Goal: Information Seeking & Learning: Learn about a topic

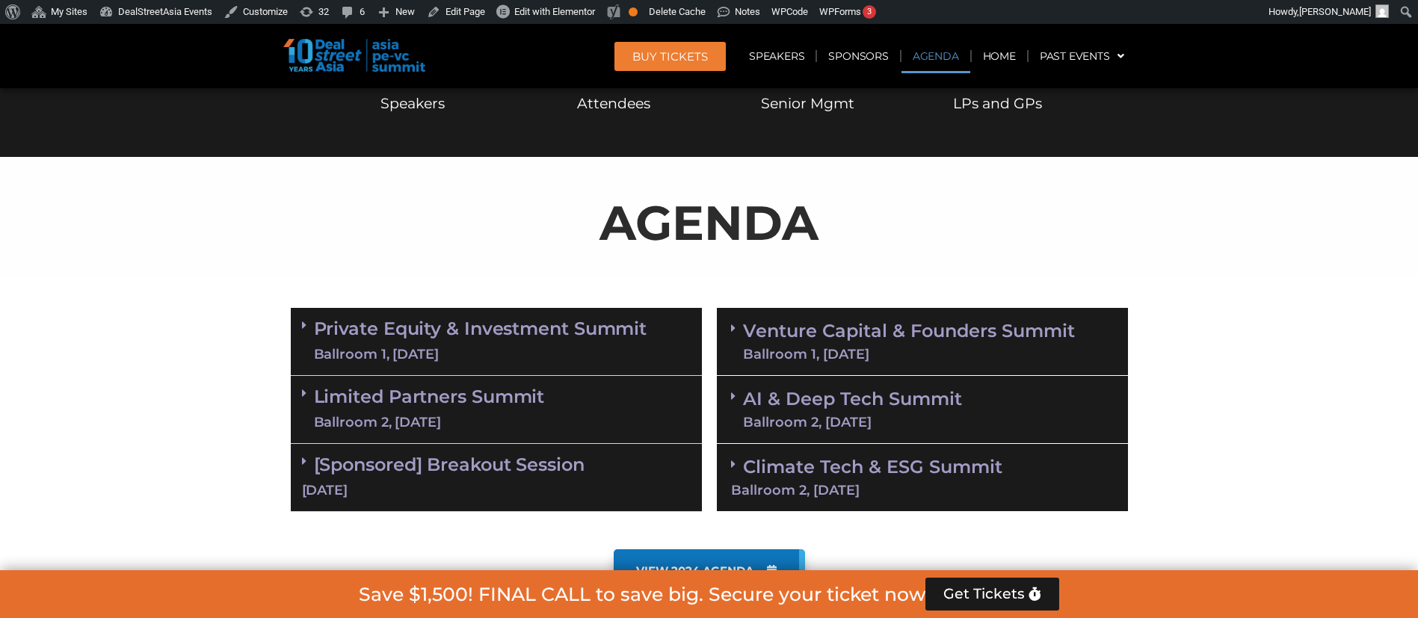
scroll to position [706, 0]
click at [804, 390] on link "AI & Deep Tech Summit Ballroom 2, [DATE]" at bounding box center [852, 409] width 219 height 39
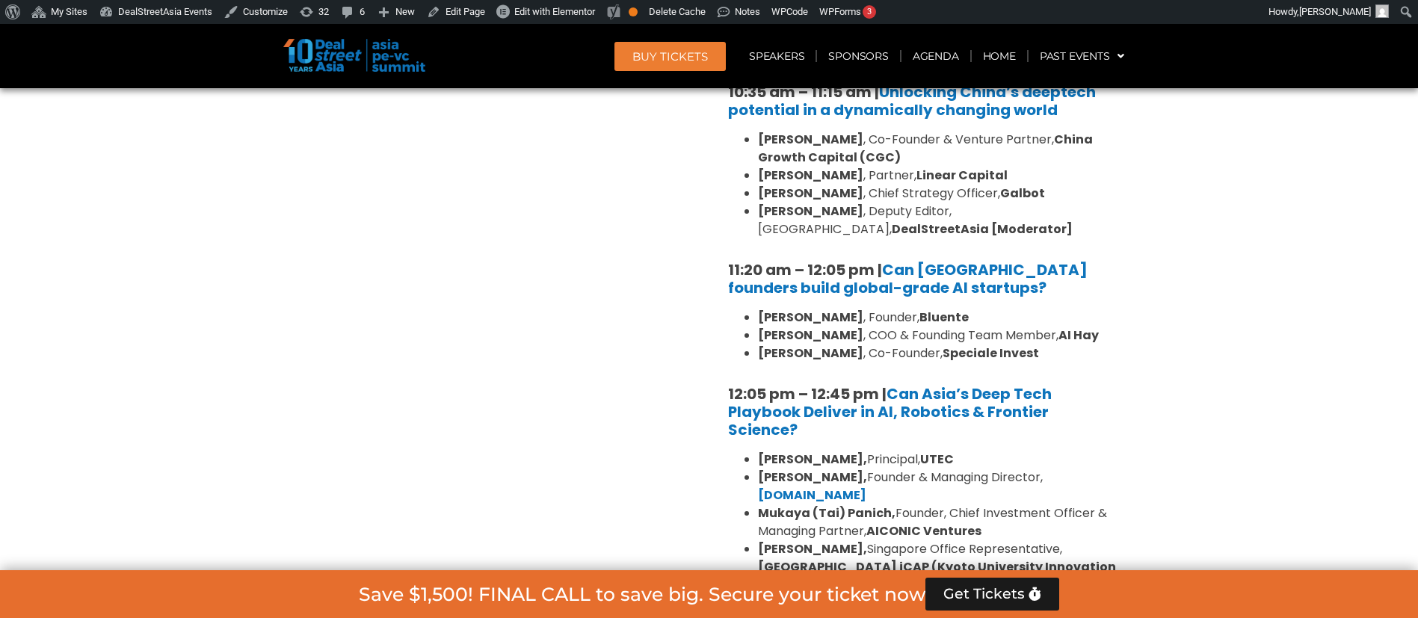
scroll to position [1177, 0]
click at [890, 405] on link "Can Asia’s Deep Tech Playbook Deliver in AI, Robotics & Frontier Science?" at bounding box center [890, 411] width 324 height 57
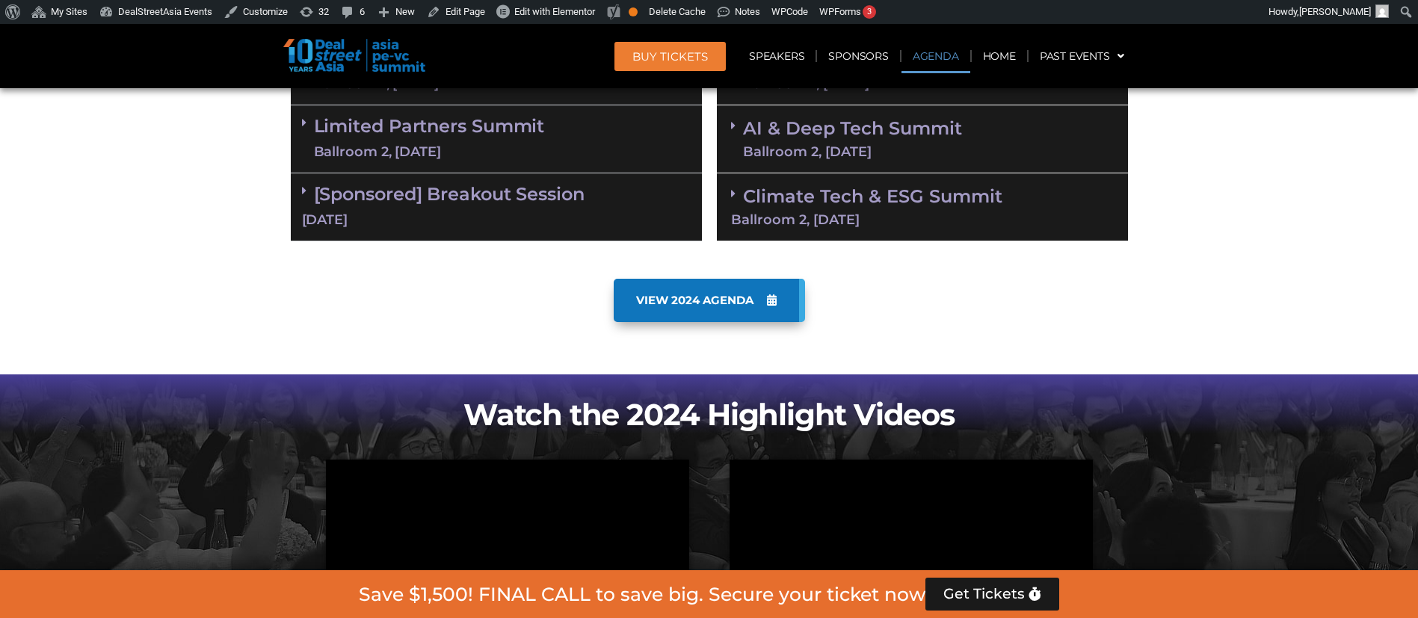
scroll to position [836, 0]
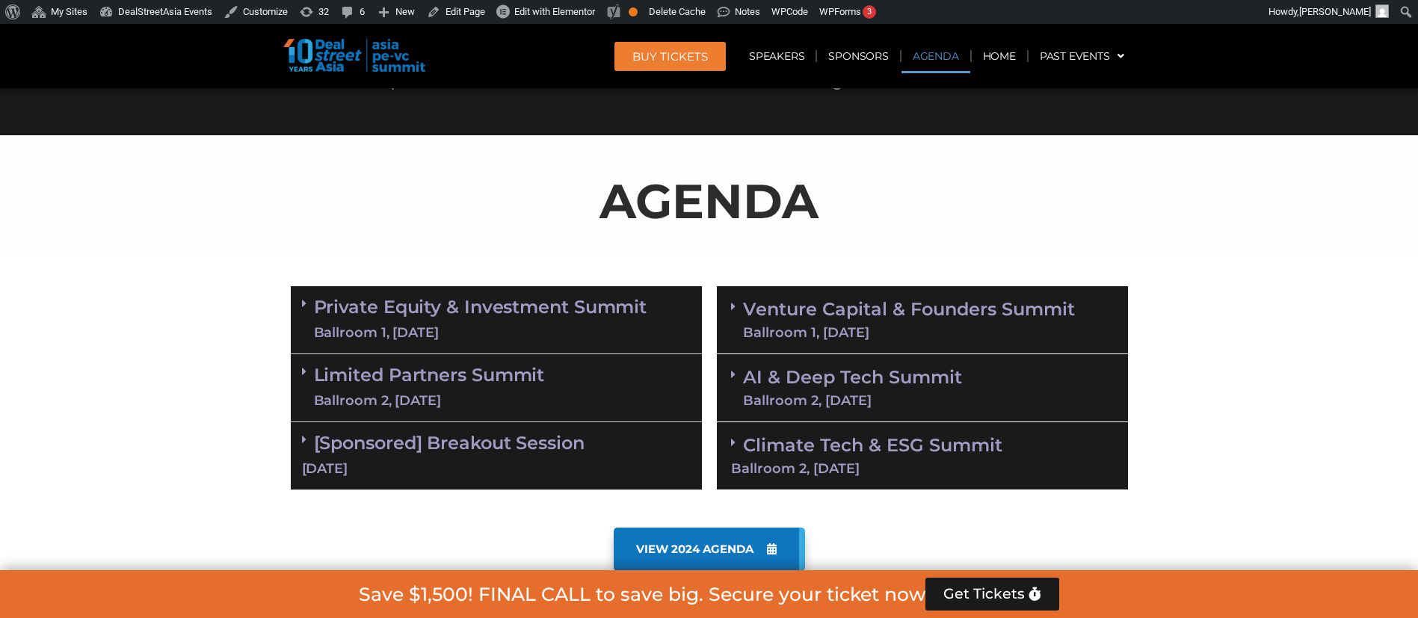
click at [939, 391] on link "AI & Deep Tech Summit Ballroom 2, [DATE]" at bounding box center [852, 388] width 219 height 39
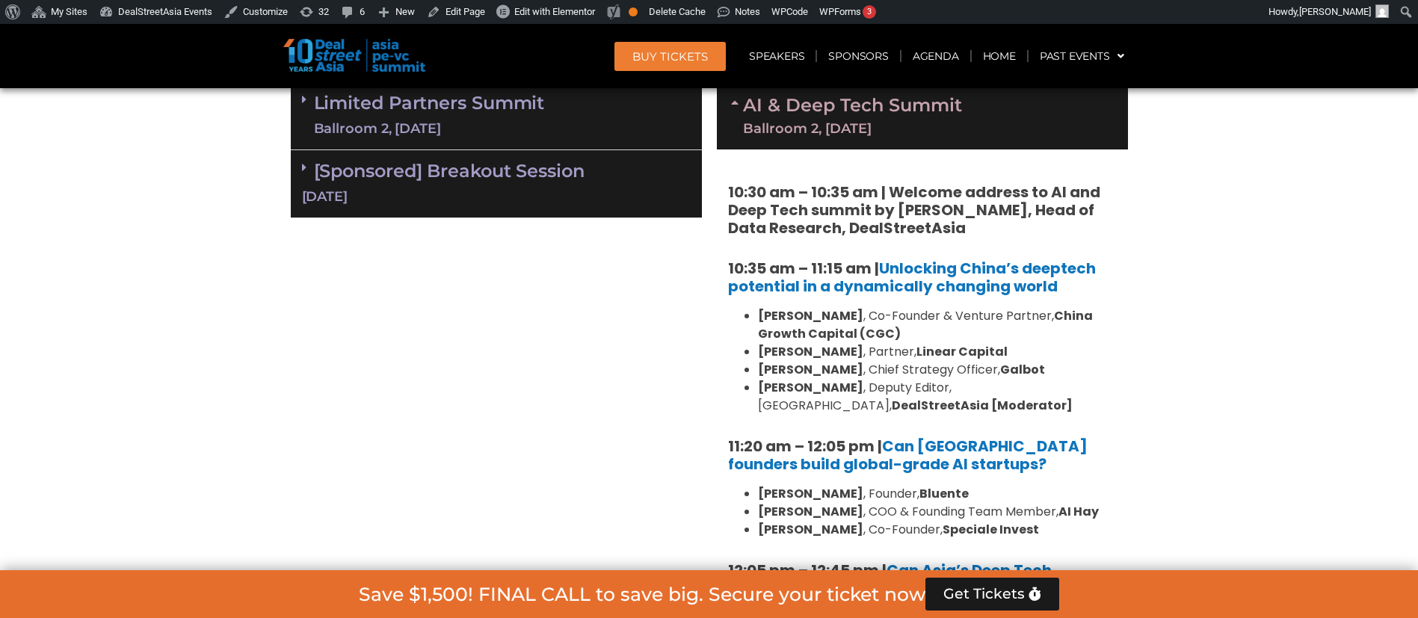
scroll to position [1327, 0]
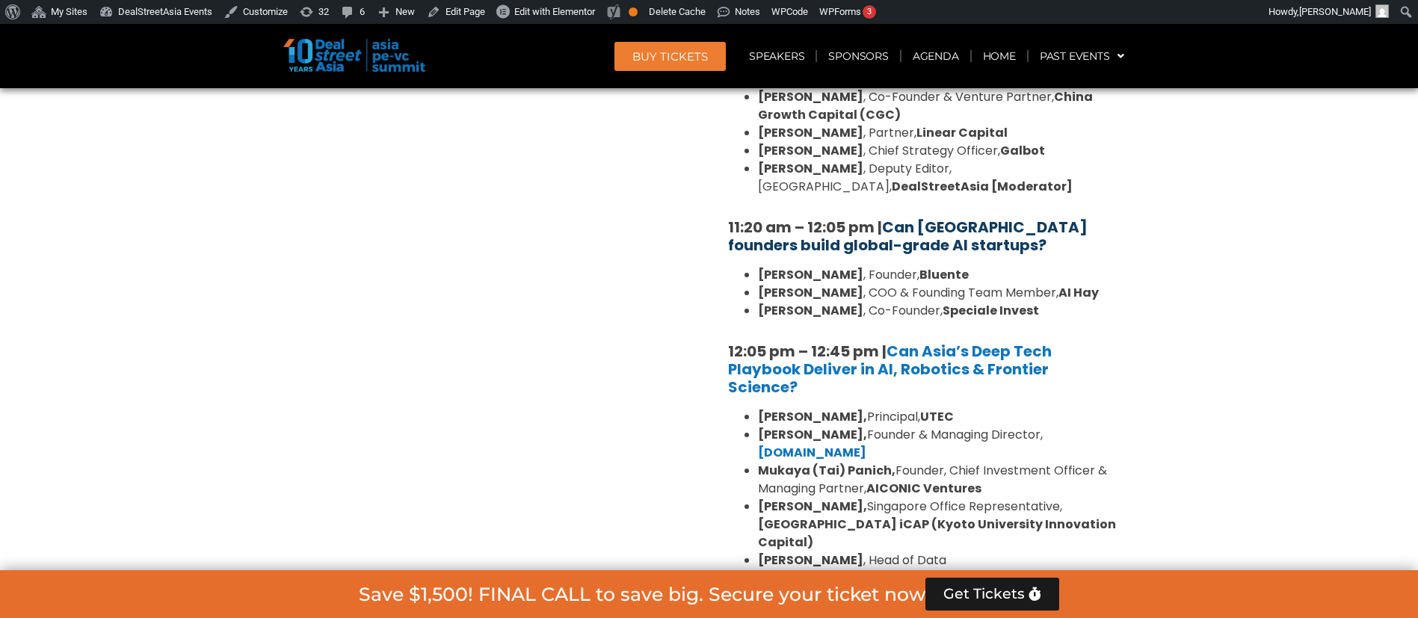
click at [928, 245] on link "Can [GEOGRAPHIC_DATA] founders build global-grade AI startups?" at bounding box center [908, 236] width 360 height 39
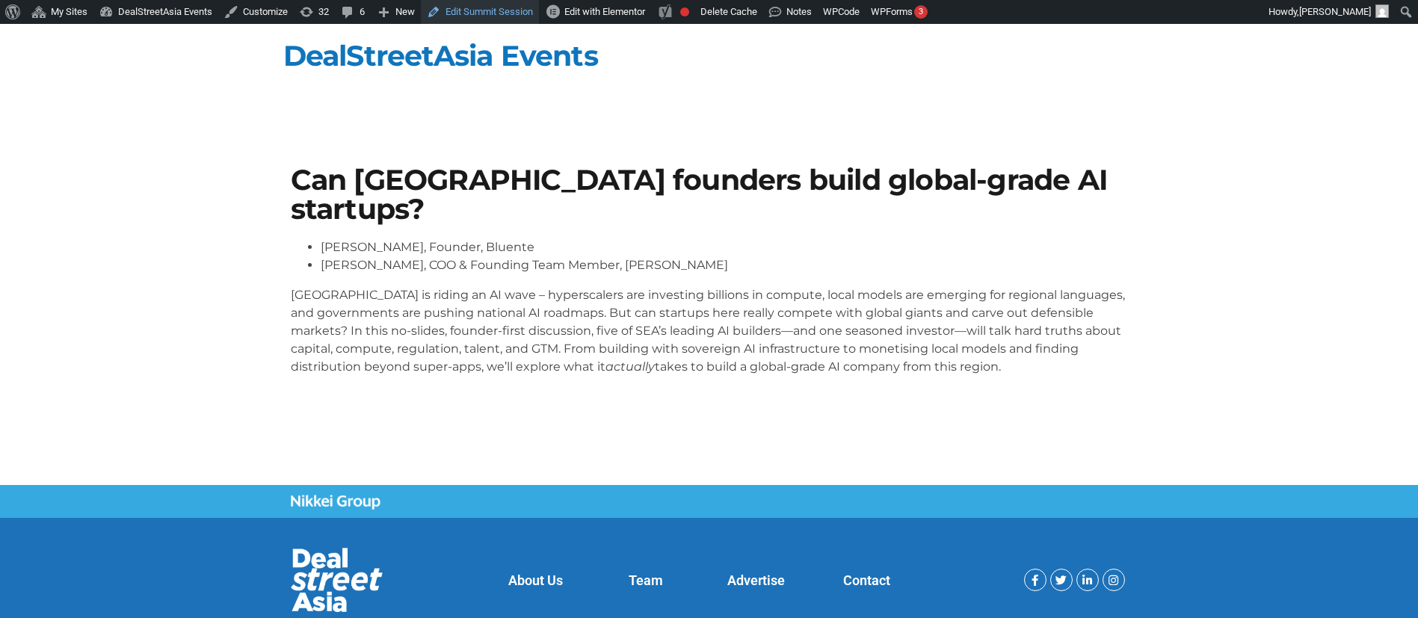
click at [500, 15] on link "Edit Summit Session" at bounding box center [480, 12] width 118 height 24
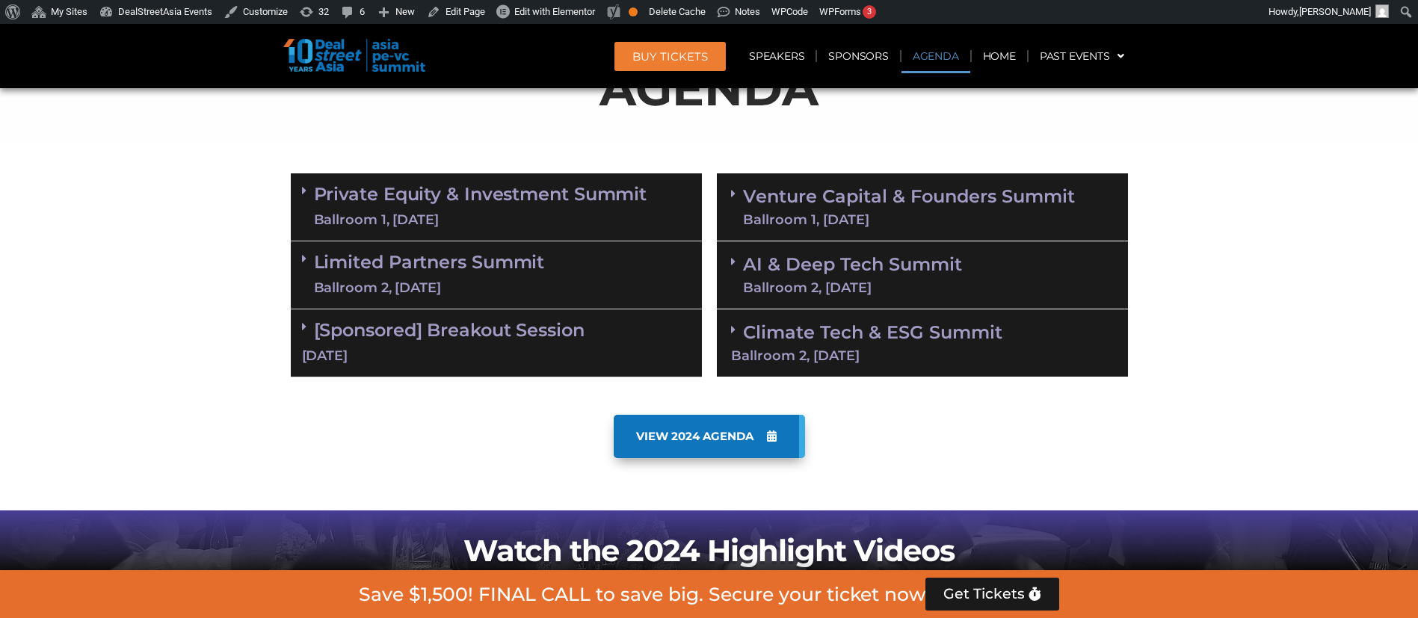
scroll to position [840, 0]
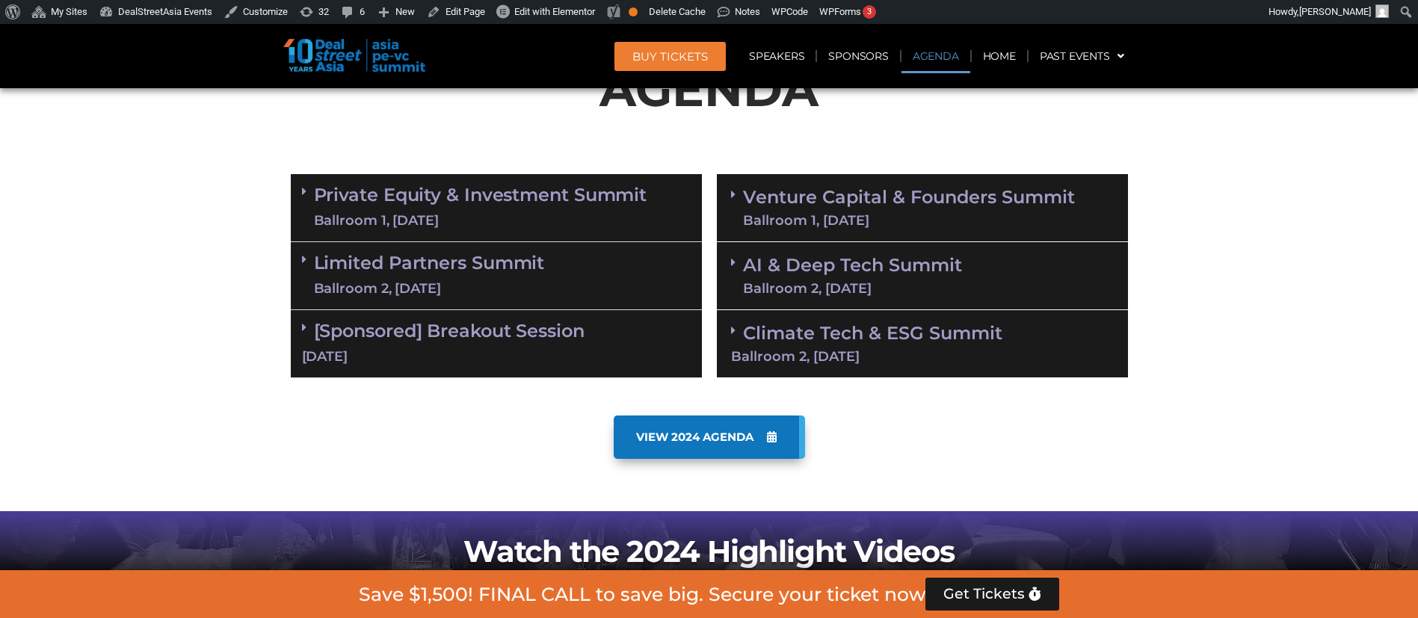
click at [848, 285] on div "Ballroom 2, [DATE]" at bounding box center [852, 288] width 219 height 13
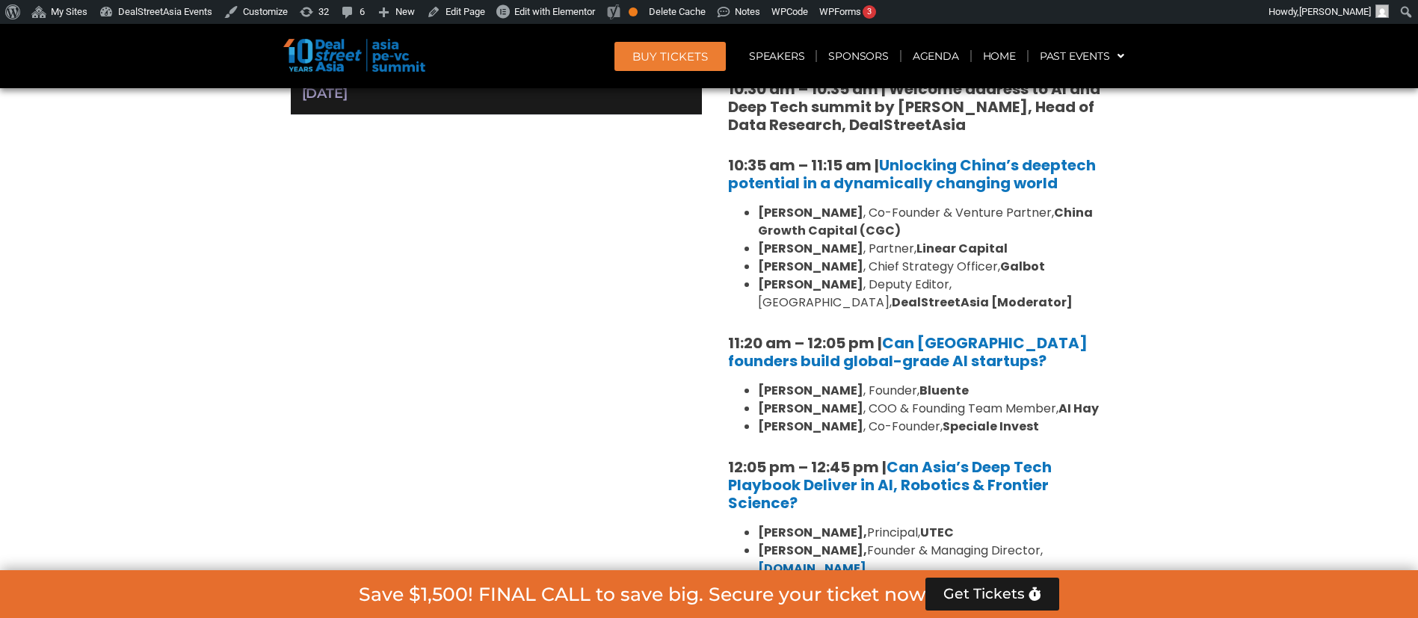
scroll to position [1103, 0]
click at [862, 437] on div "10:30 am – 10:35 am | Welcome address to AI and Deep Tech summit by Andi Haswid…" at bounding box center [922, 381] width 411 height 669
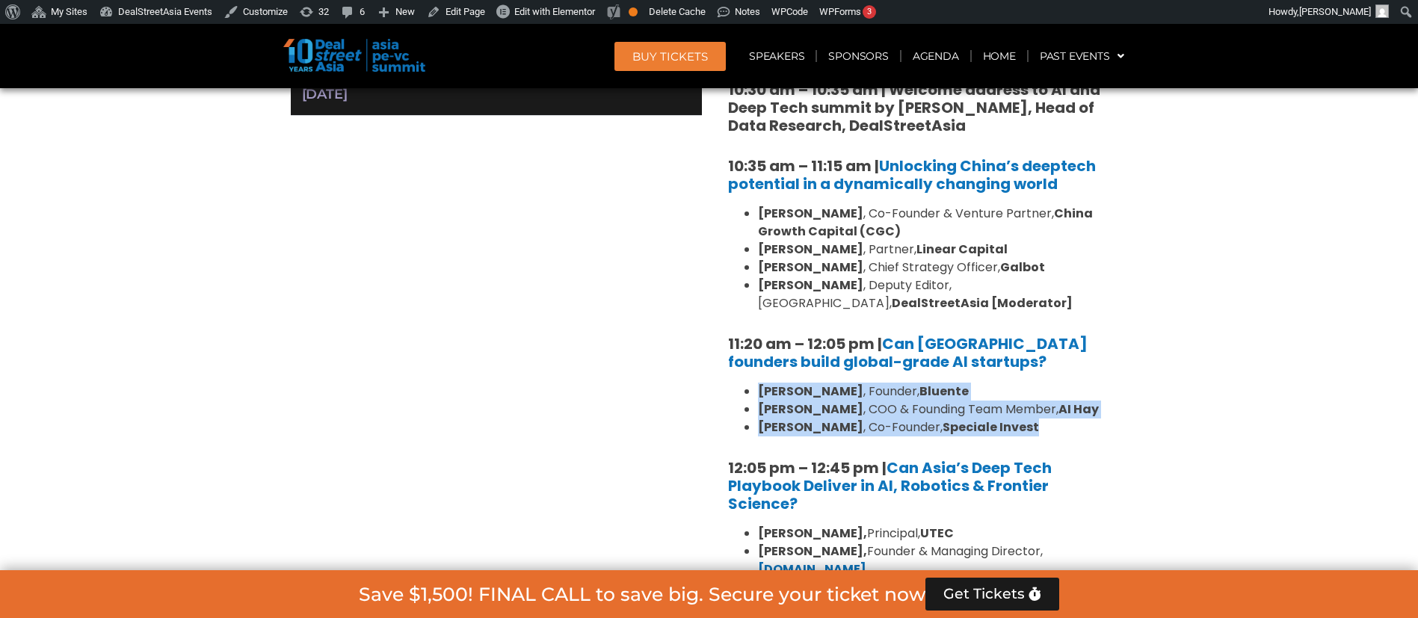
drag, startPoint x: 1086, startPoint y: 419, endPoint x: 749, endPoint y: 389, distance: 338.6
click at [749, 389] on ul "Daphne Tay , Founder, Bluente Hiep Nguyen , COO & Founding Team Member, AI Hay …" at bounding box center [922, 410] width 389 height 54
copy ul "Daphne Tay , Founder, Bluente Hiep Nguyen , COO & Founding Team Member, AI Hay …"
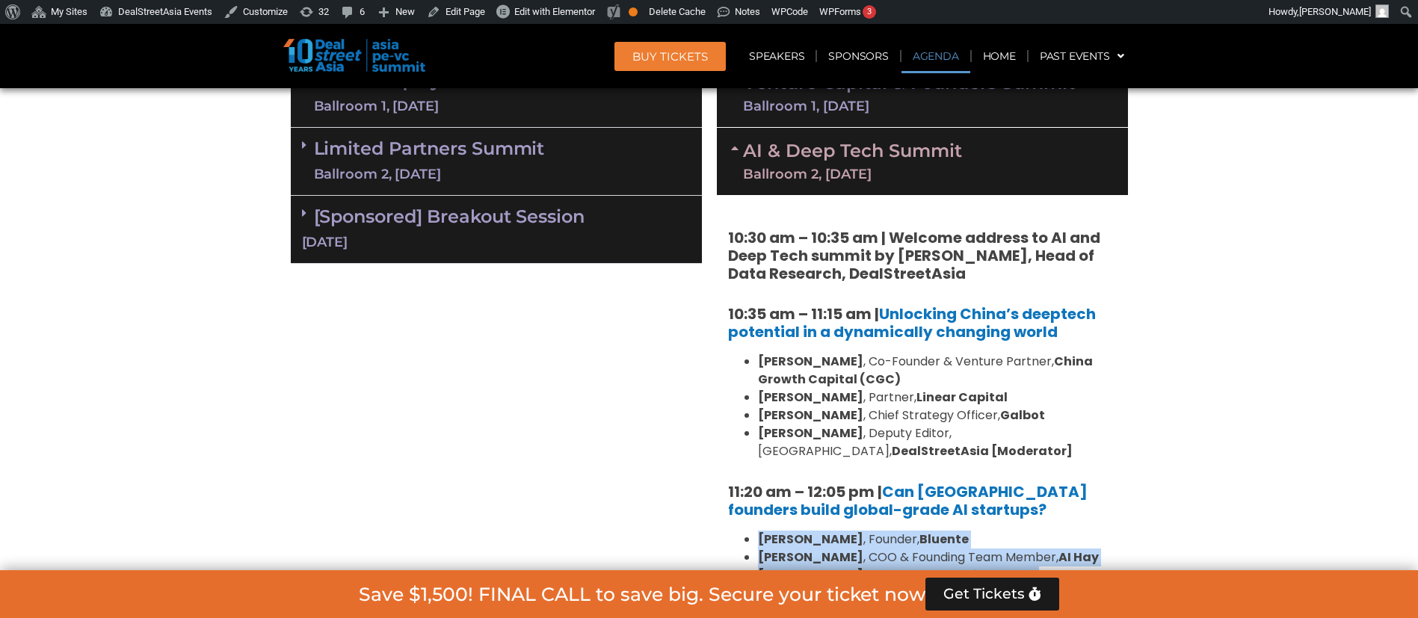
scroll to position [952, 0]
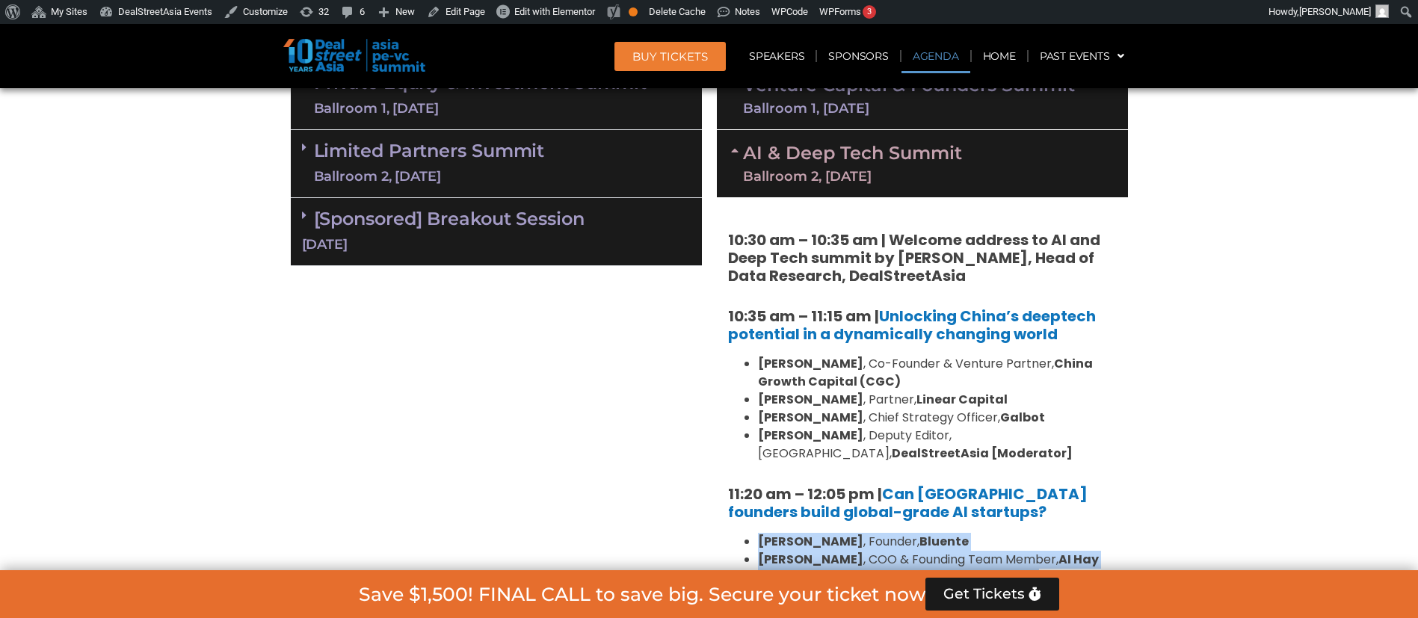
click at [905, 174] on div "Ballroom 2, 11 Sept" at bounding box center [852, 176] width 219 height 13
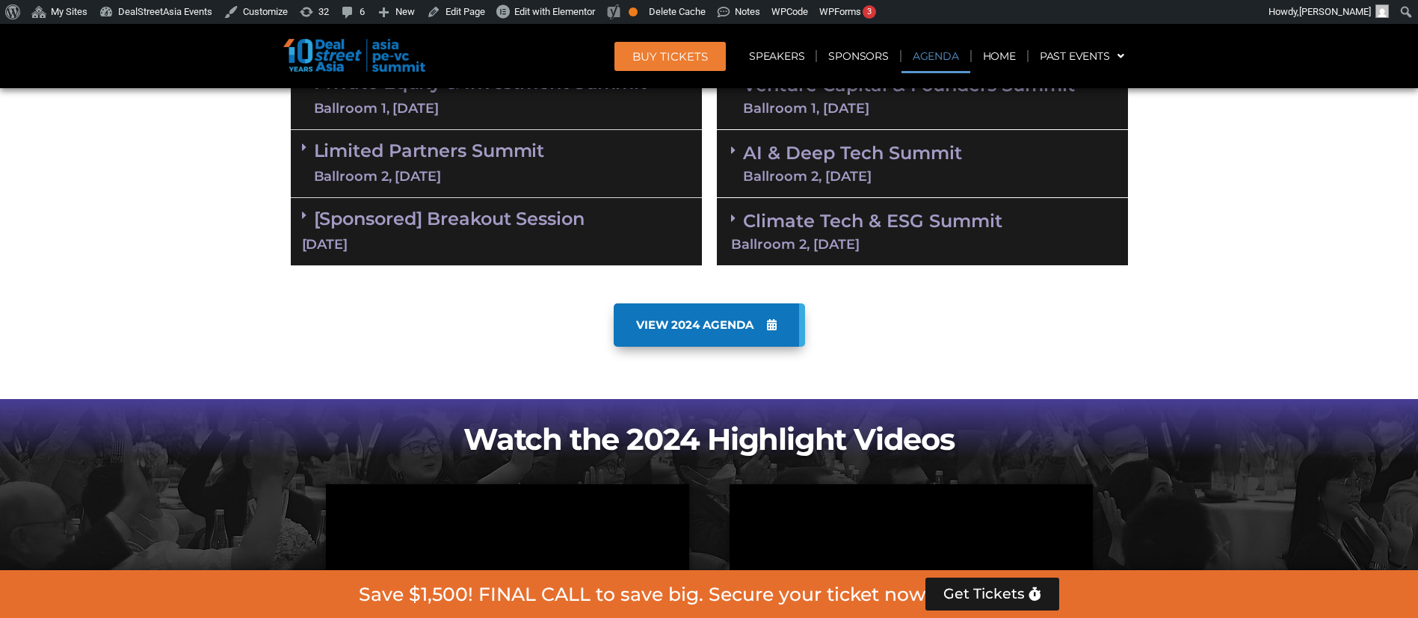
click at [533, 170] on div "Ballroom 2, 10 Sept" at bounding box center [429, 176] width 231 height 19
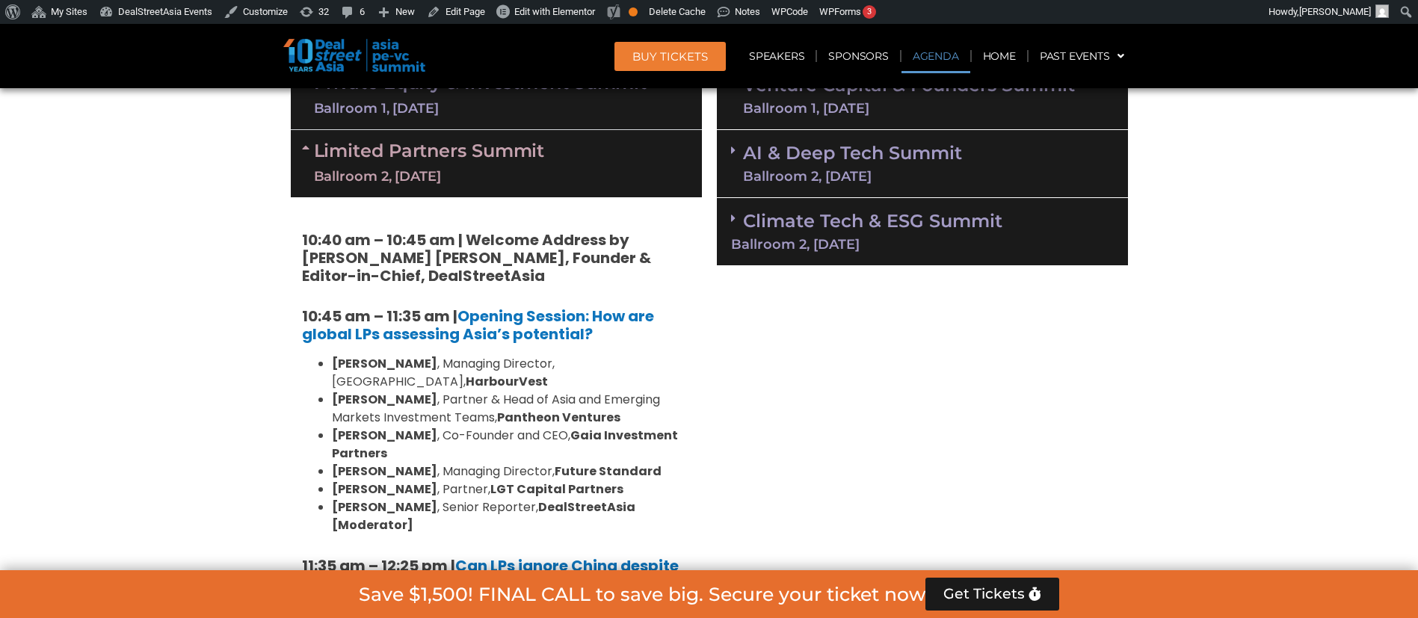
click at [524, 120] on div "Private Equity & Investment Summit Ballroom 1, 10 Sept" at bounding box center [496, 96] width 411 height 68
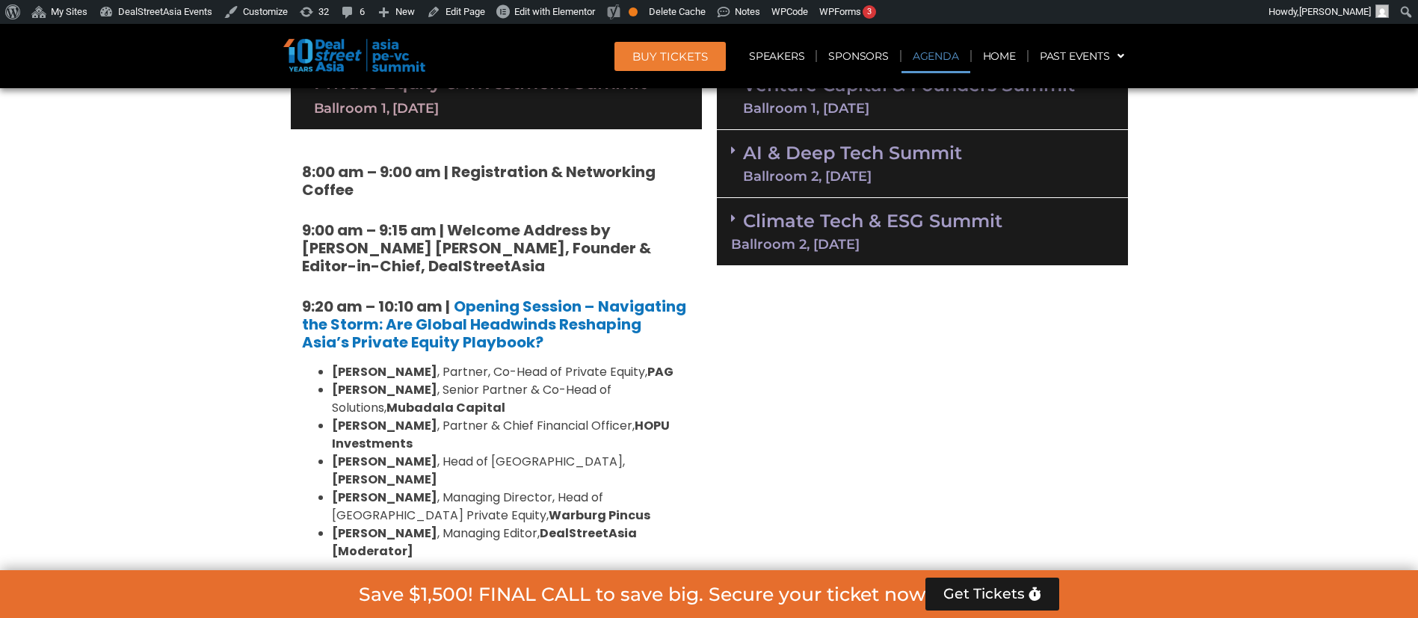
click at [967, 97] on link "Venture Capital & Founders​ Summit Ballroom 1, 11 Sept" at bounding box center [909, 95] width 332 height 39
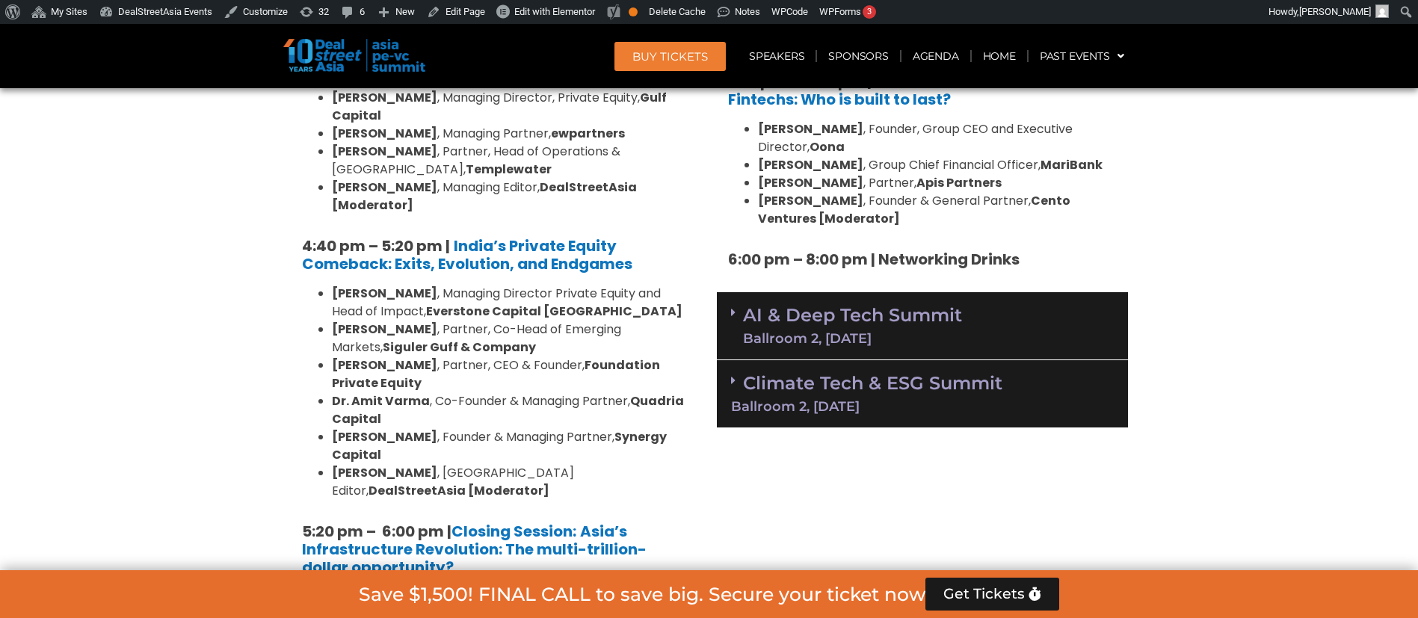
click at [977, 292] on div "AI & Deep Tech Summit Ballroom 2, 11 Sept" at bounding box center [922, 326] width 411 height 68
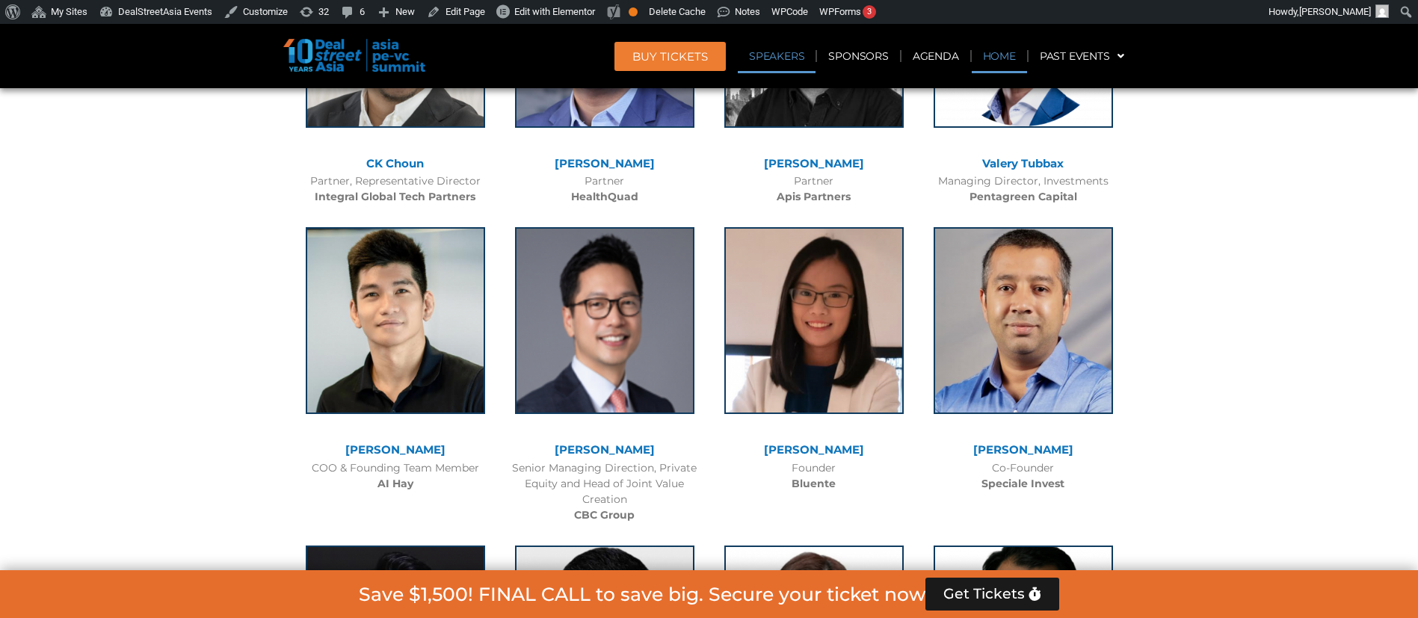
scroll to position [2319, 0]
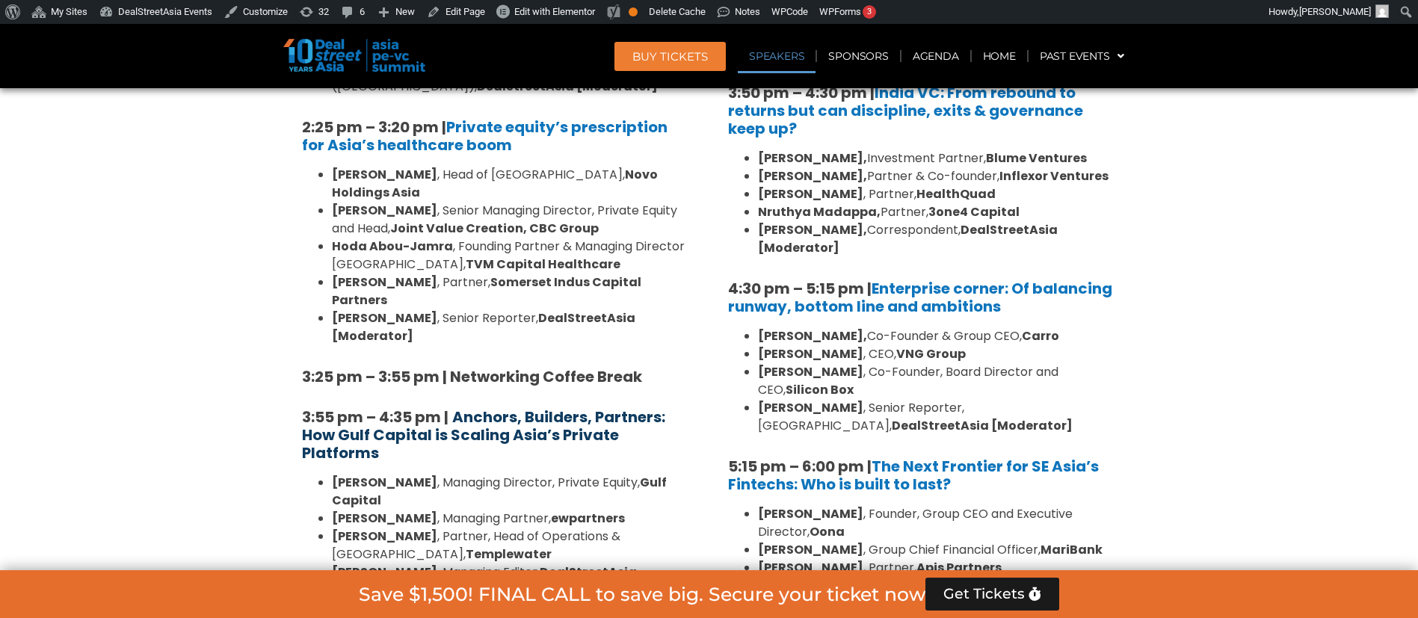
click at [576, 407] on b "Anchors, Builders, Partners: How Gulf Capital is Scaling Asia’s Private Platfor…" at bounding box center [483, 435] width 363 height 57
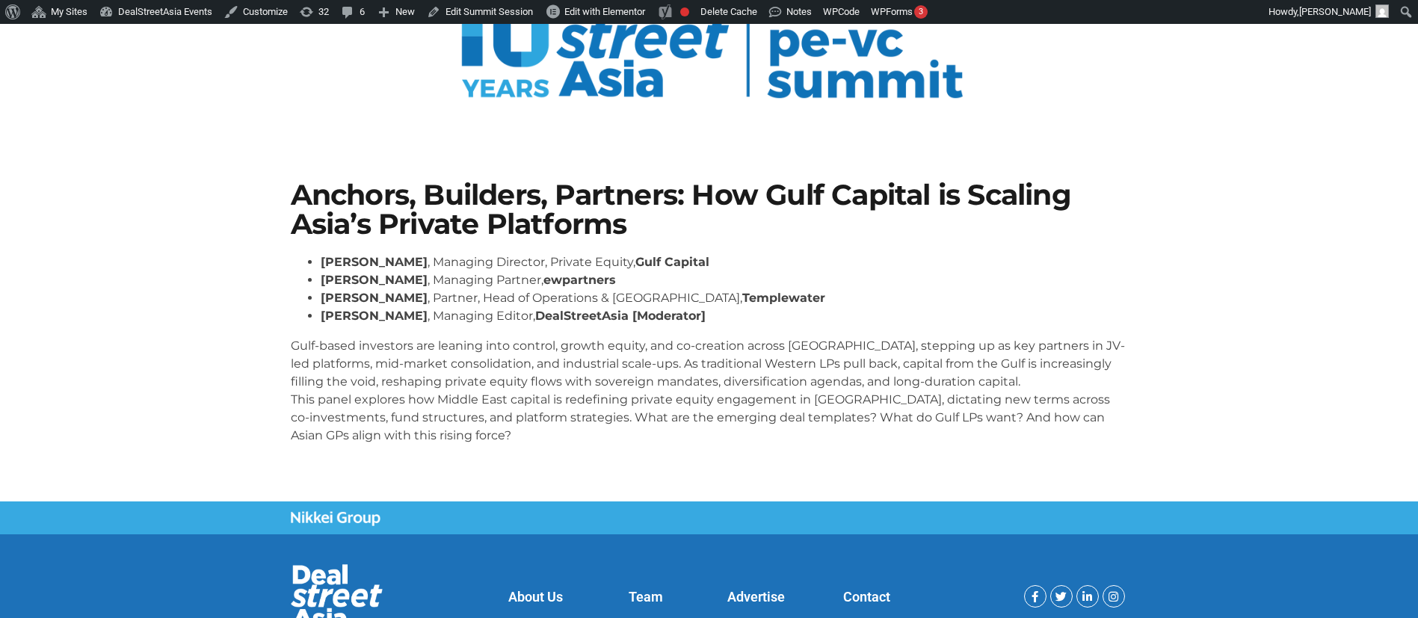
scroll to position [159, 0]
drag, startPoint x: 555, startPoint y: 339, endPoint x: 282, endPoint y: 347, distance: 273.0
click at [282, 347] on section "Anchors, Builders, Partners: How Gulf Capital is Scaling Asia’s Private Platfor…" at bounding box center [709, 318] width 1418 height 366
copy p "Gulf-based investors are leaning into control"
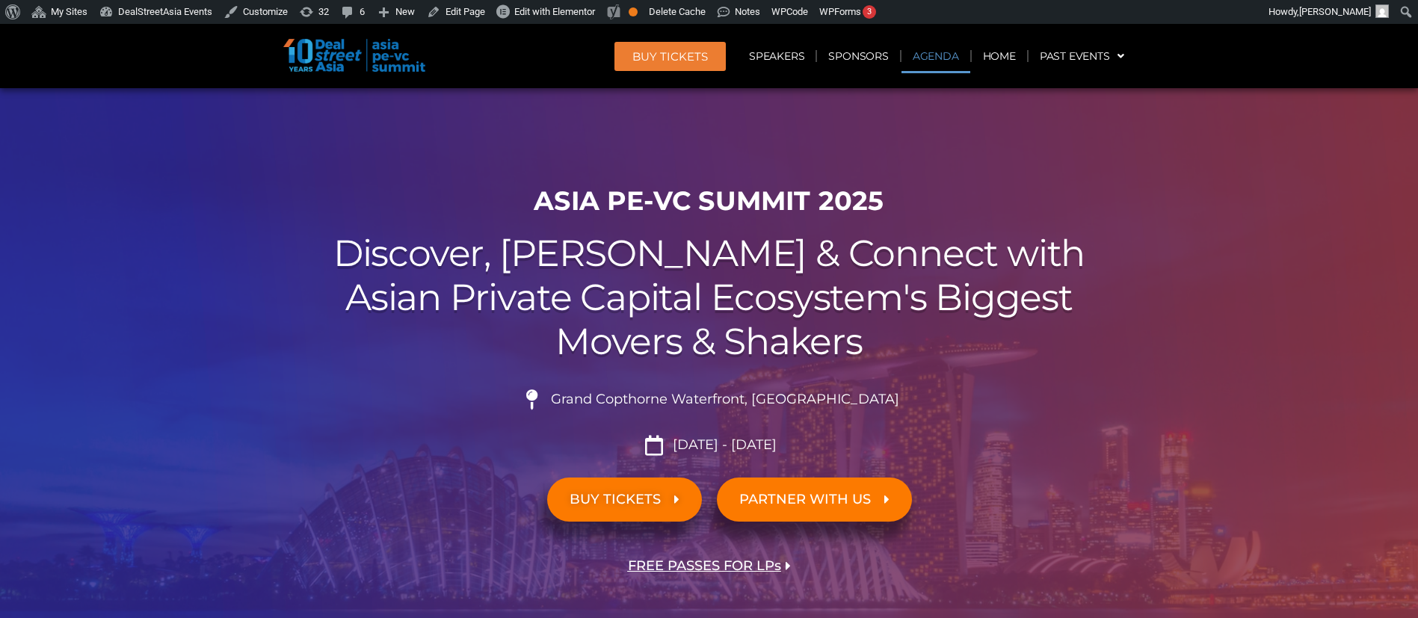
click at [925, 64] on link "Agenda" at bounding box center [936, 56] width 69 height 34
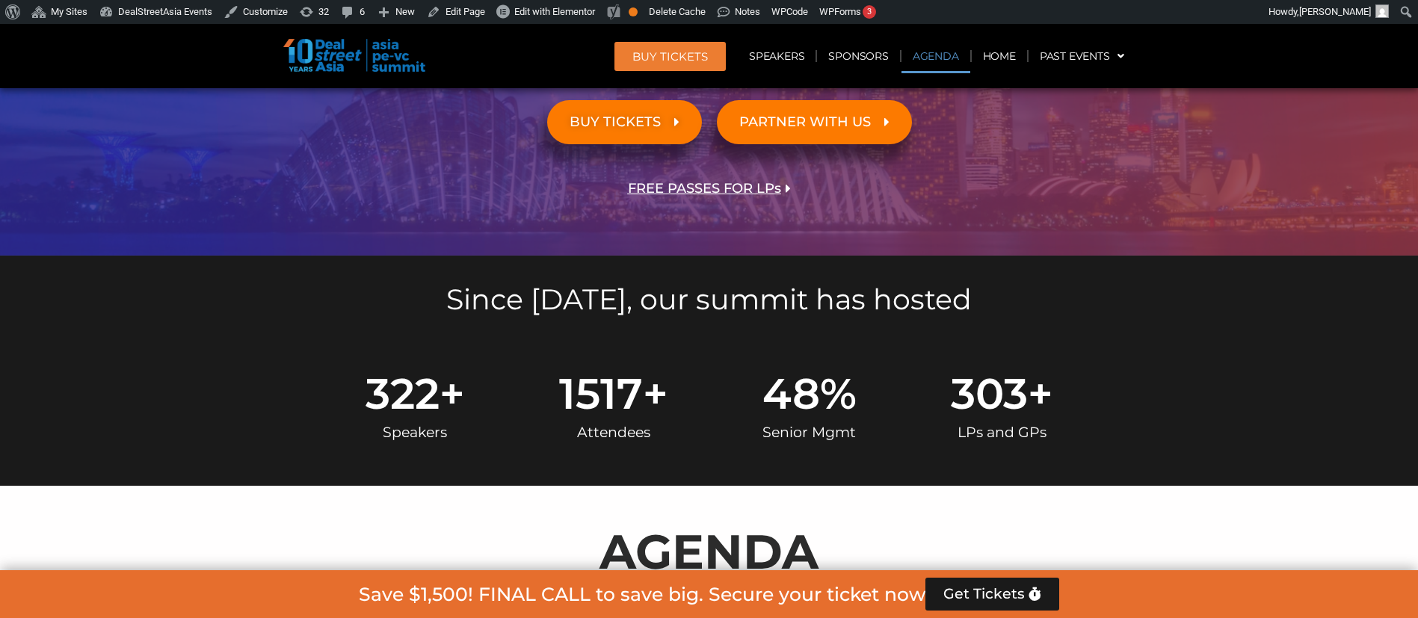
scroll to position [783, 0]
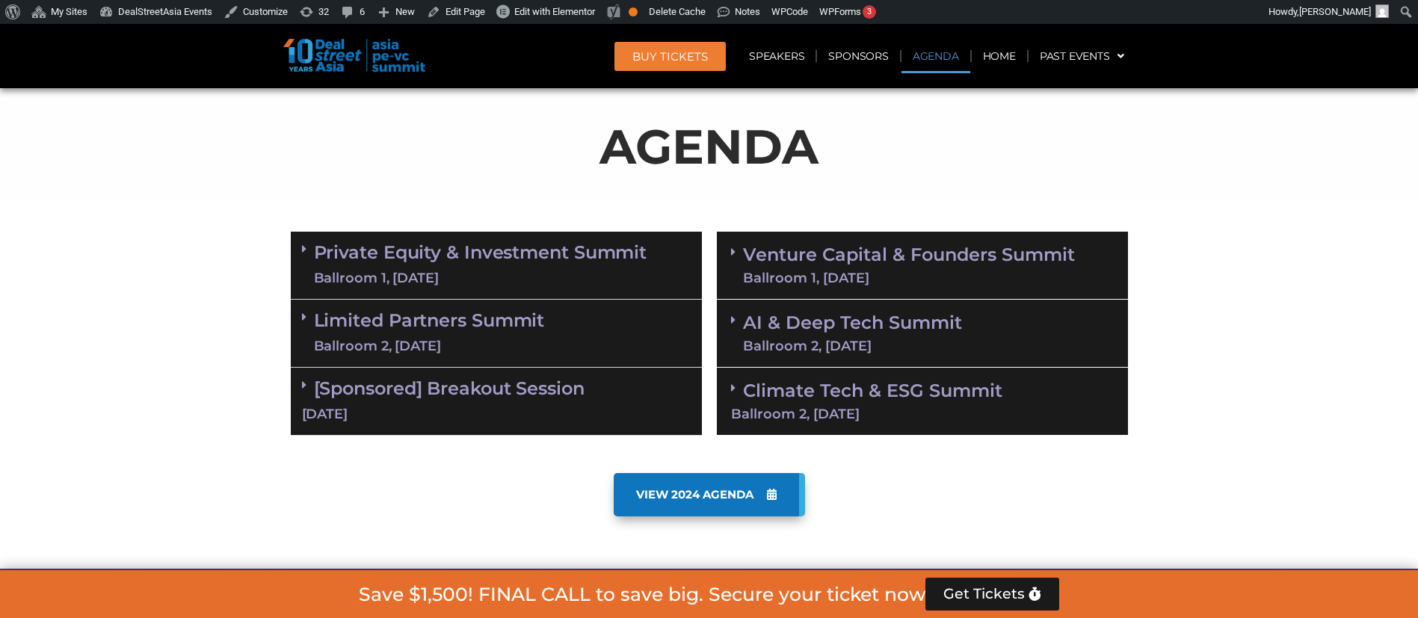
click at [931, 272] on div "Ballroom 1, 11 Sept" at bounding box center [909, 277] width 332 height 13
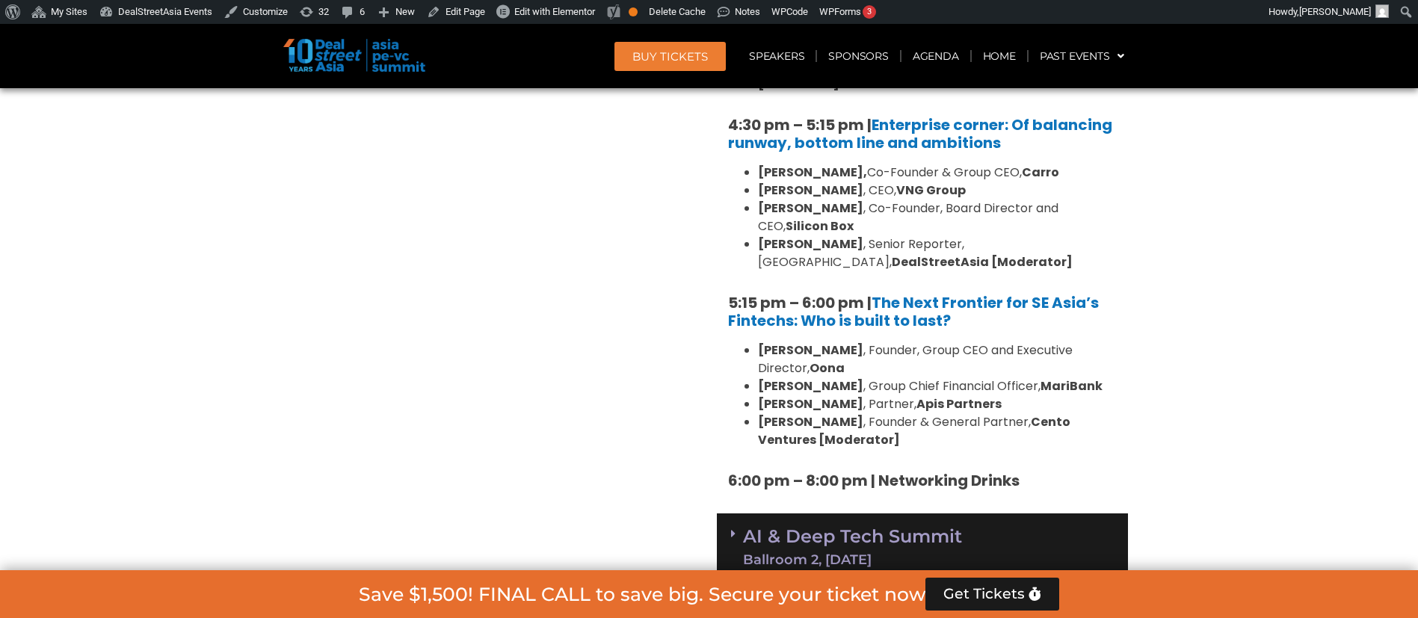
scroll to position [2578, 0]
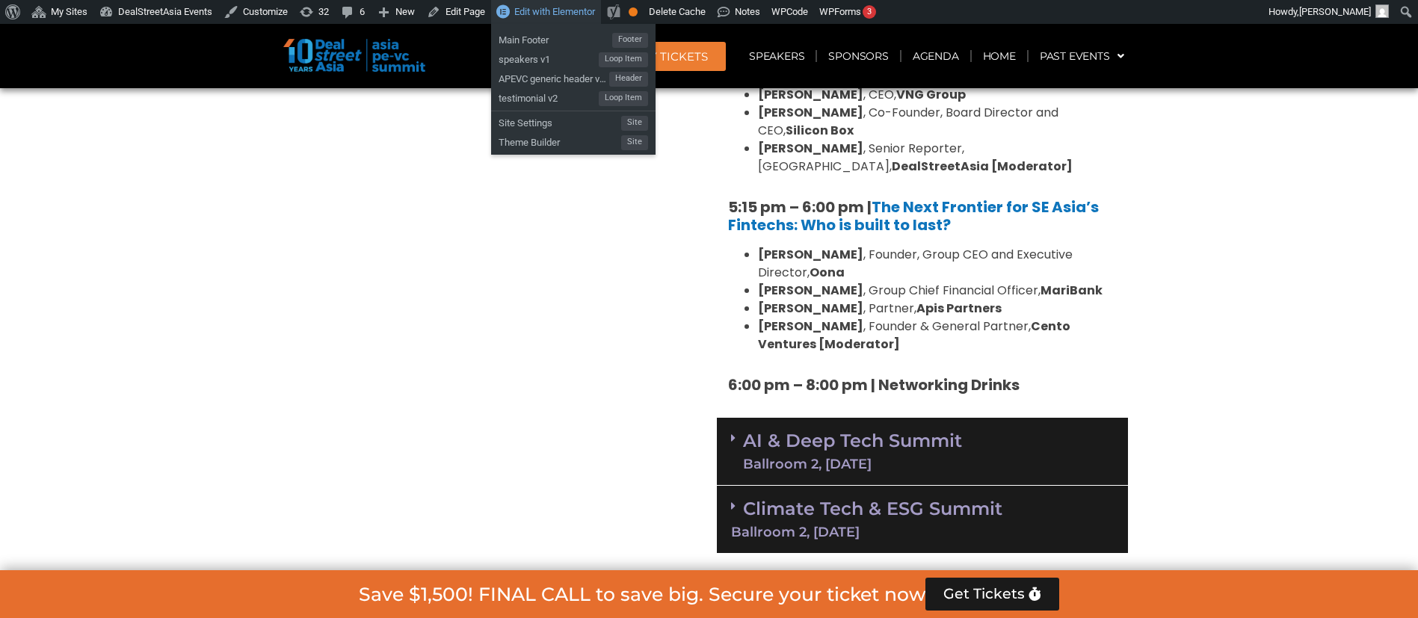
click at [546, 10] on span "Edit with Elementor" at bounding box center [554, 11] width 81 height 11
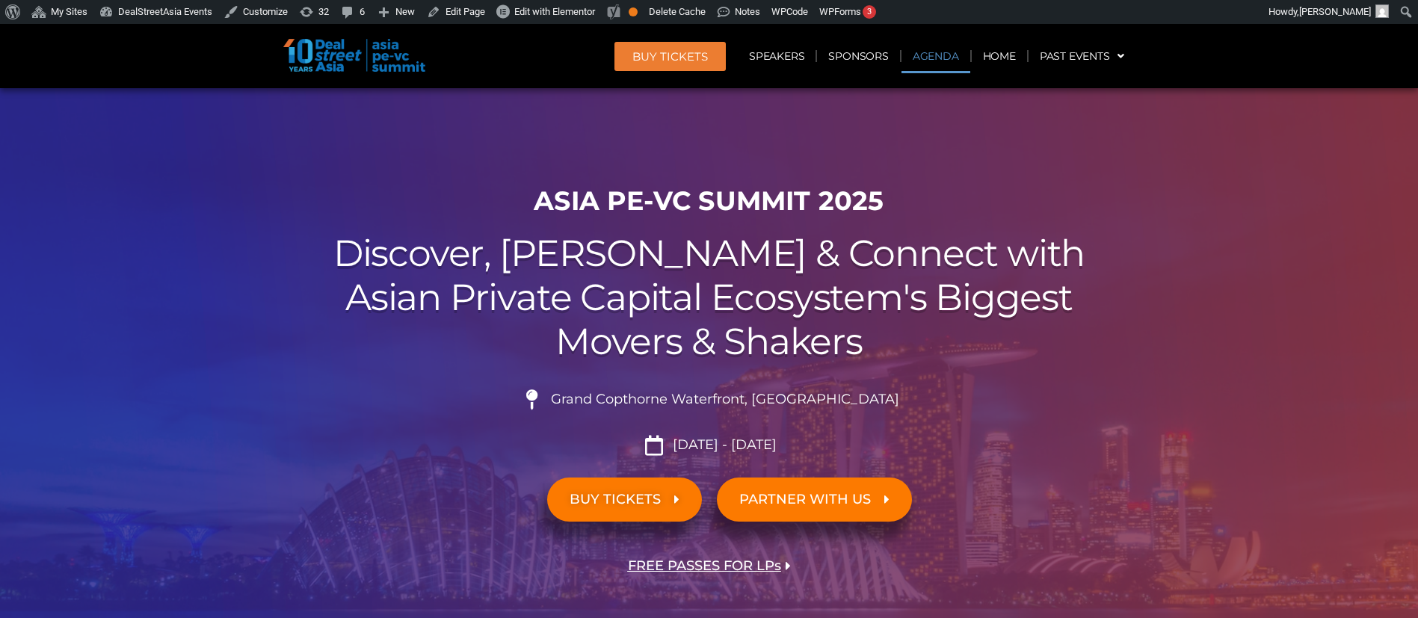
click at [952, 58] on link "Agenda" at bounding box center [936, 56] width 69 height 34
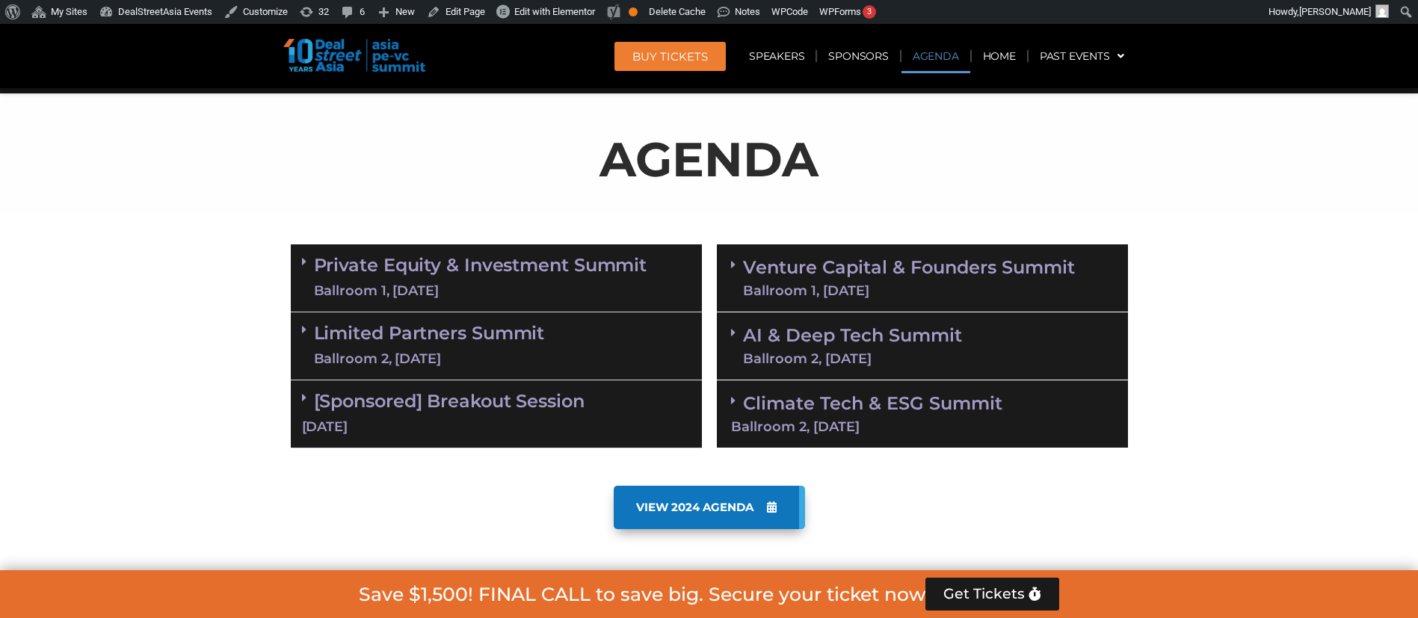
scroll to position [783, 0]
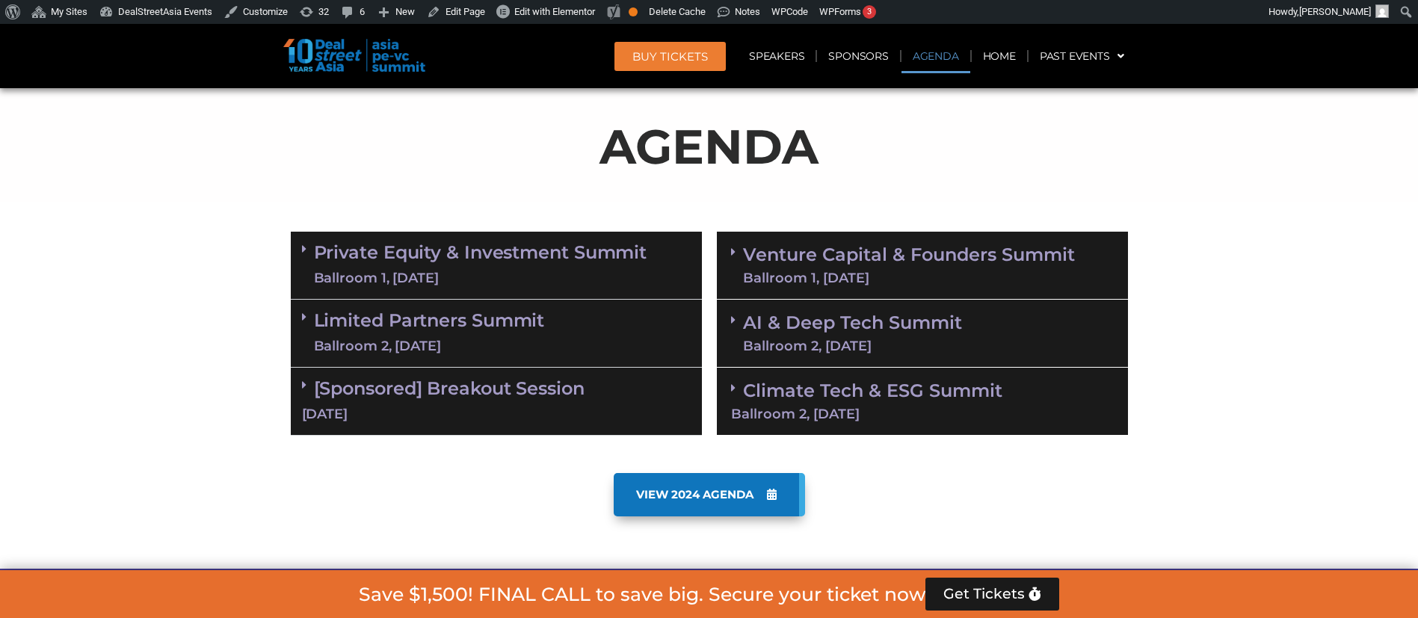
click at [876, 277] on div "Ballroom 1, 11 Sept" at bounding box center [909, 277] width 332 height 13
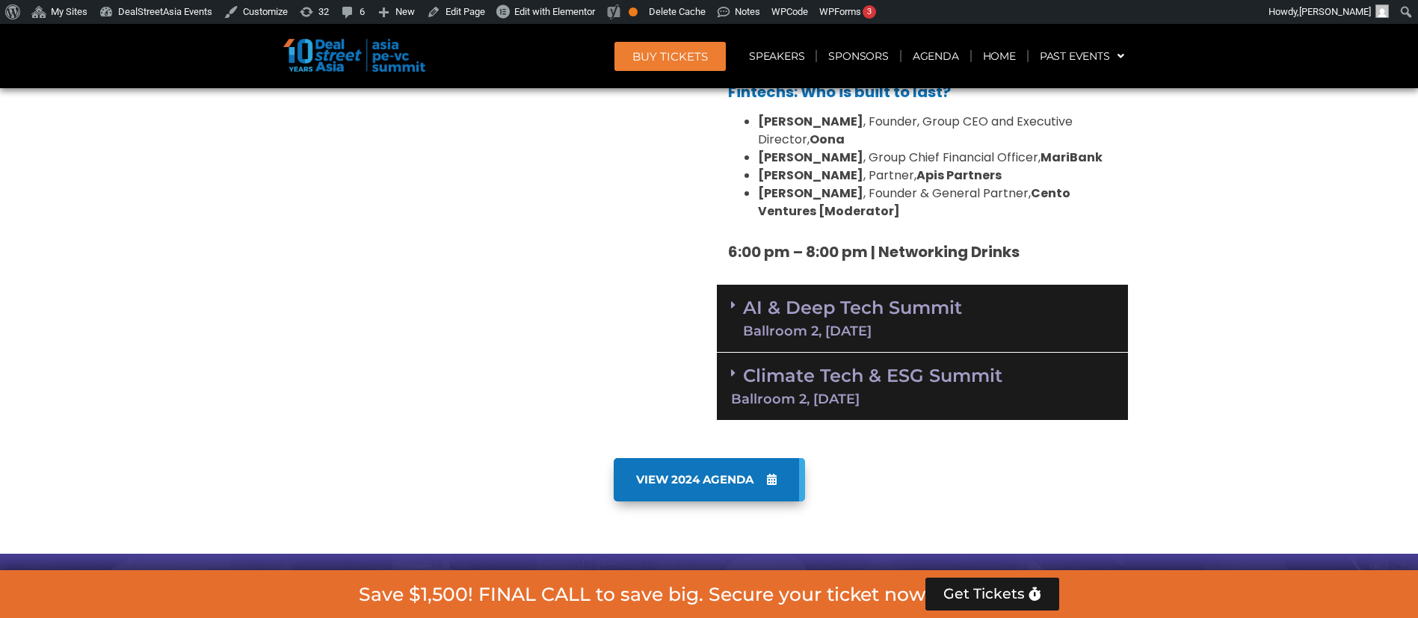
scroll to position [2711, 0]
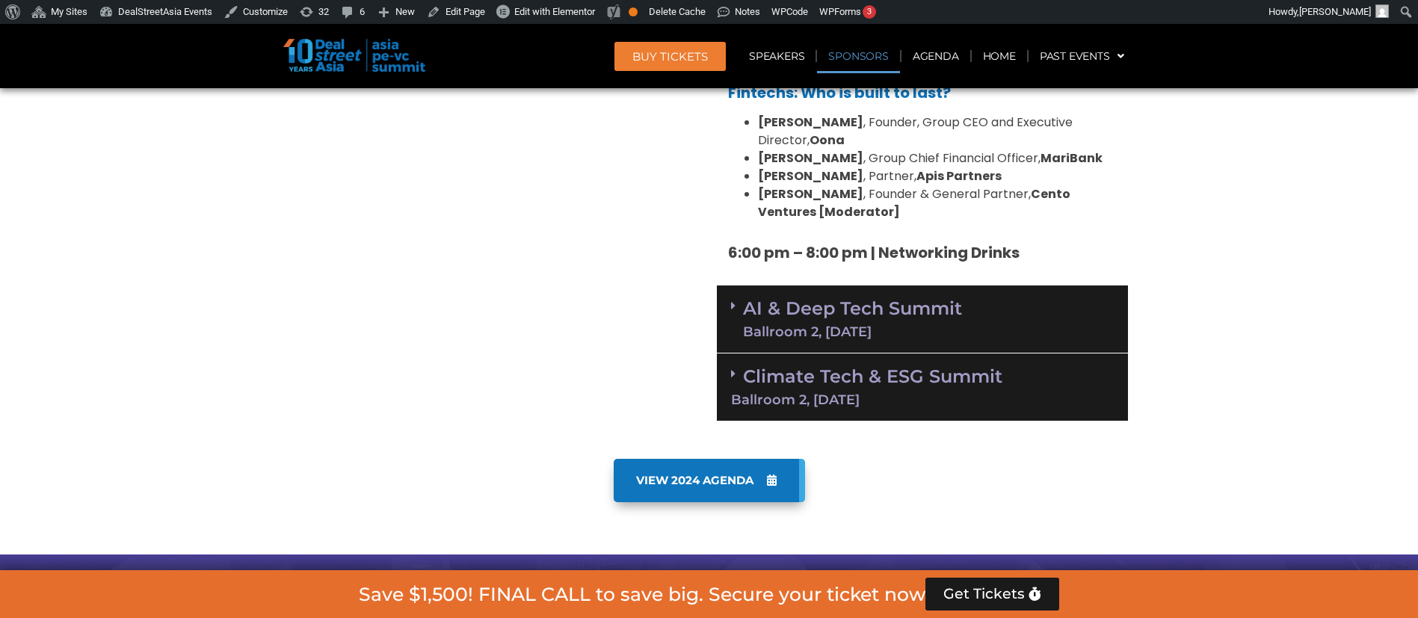
click at [885, 53] on link "Sponsors" at bounding box center [858, 56] width 82 height 34
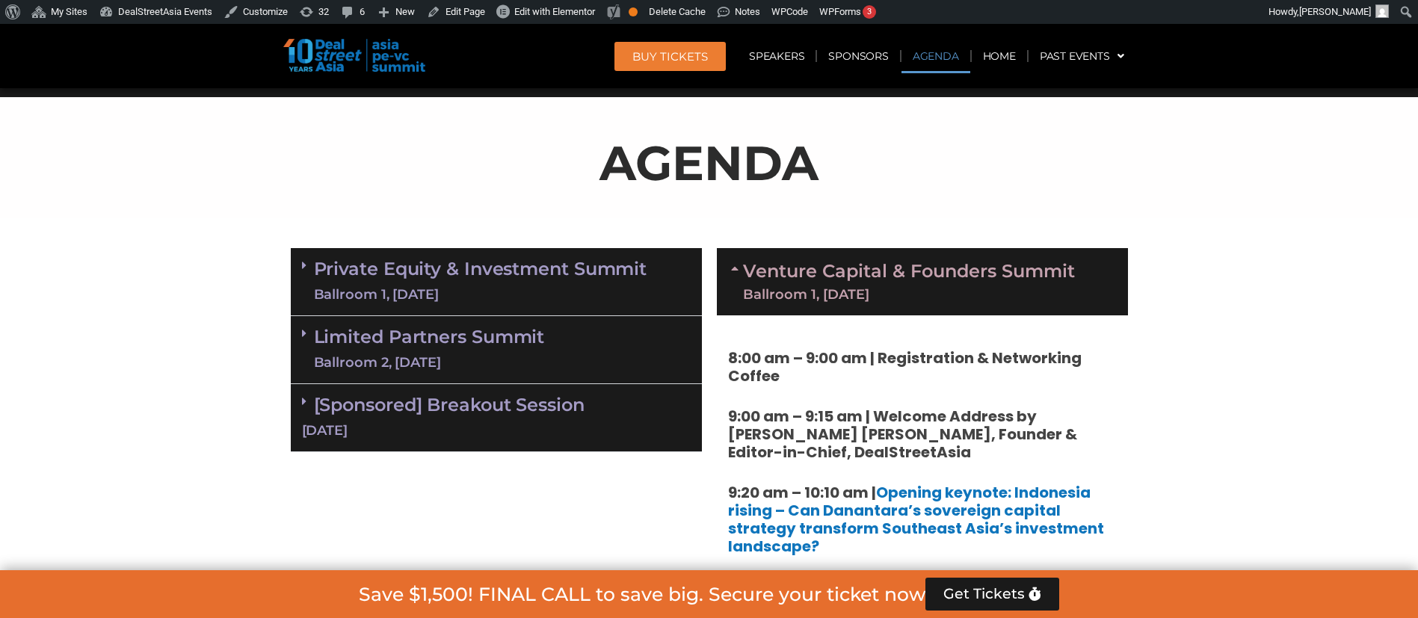
scroll to position [834, 0]
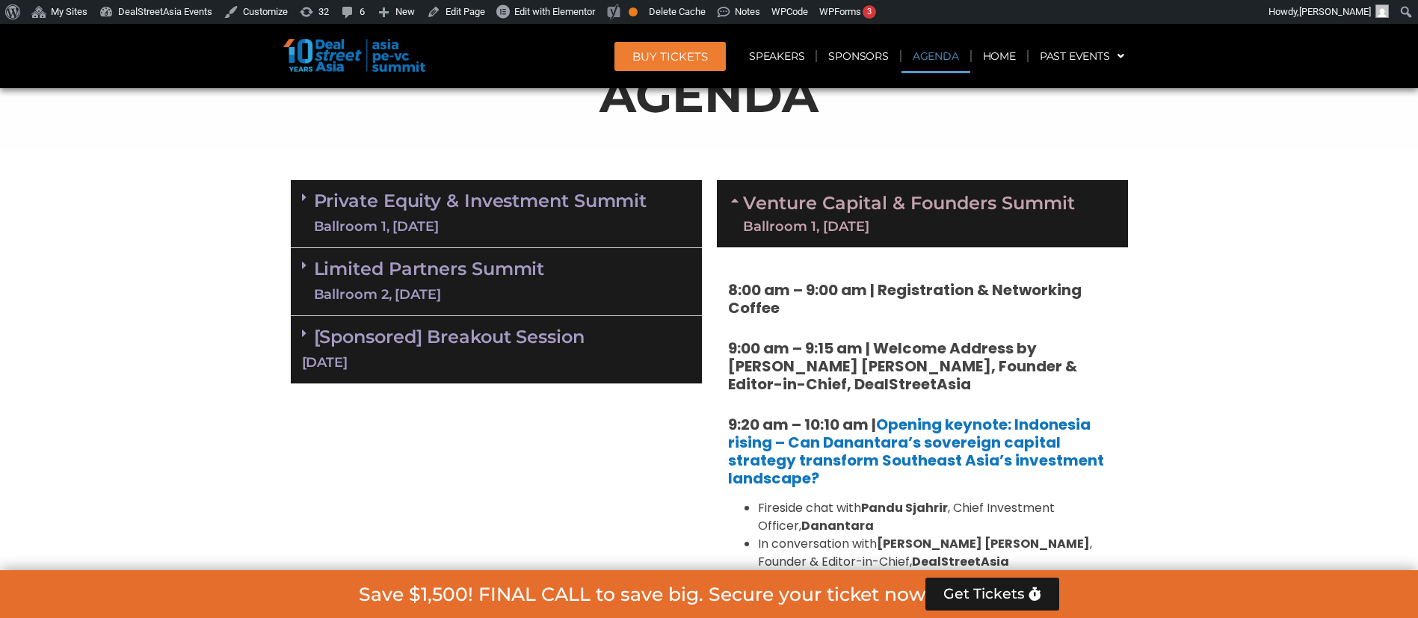
click at [610, 259] on div "Limited Partners Summit Ballroom 2, 10 Sept" at bounding box center [496, 282] width 411 height 68
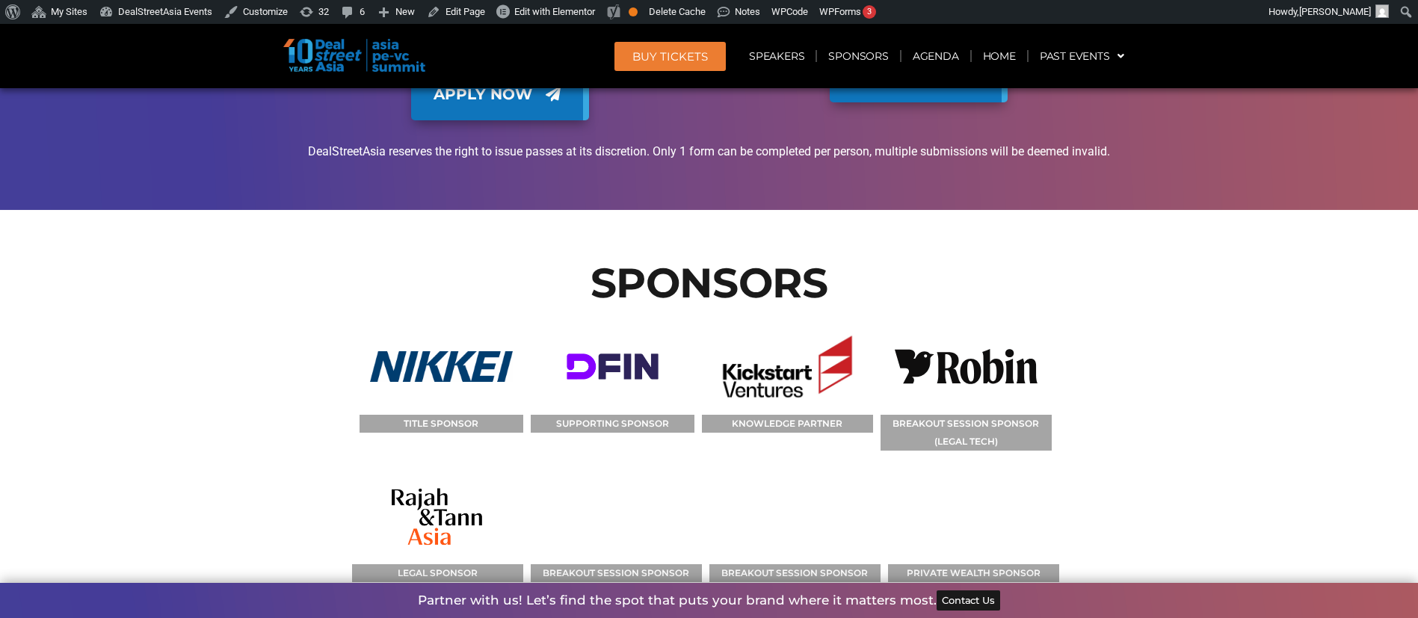
scroll to position [17038, 0]
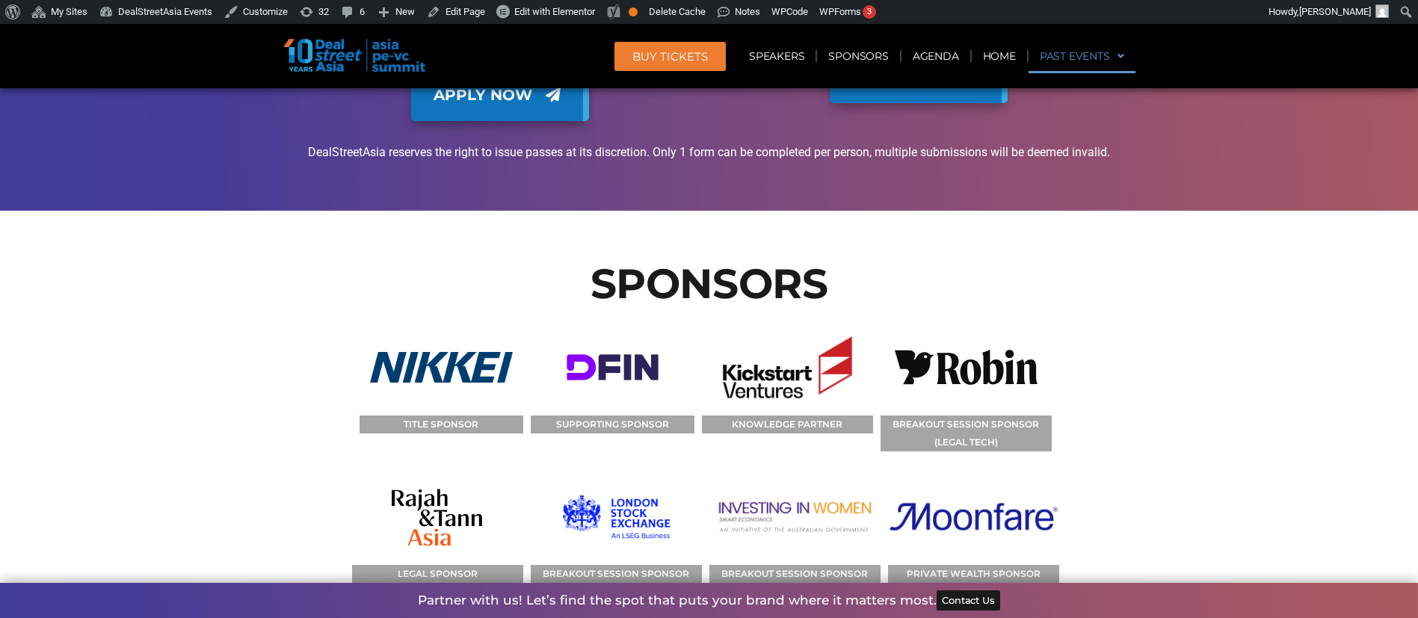
click at [1054, 43] on link "Past Events" at bounding box center [1082, 56] width 107 height 34
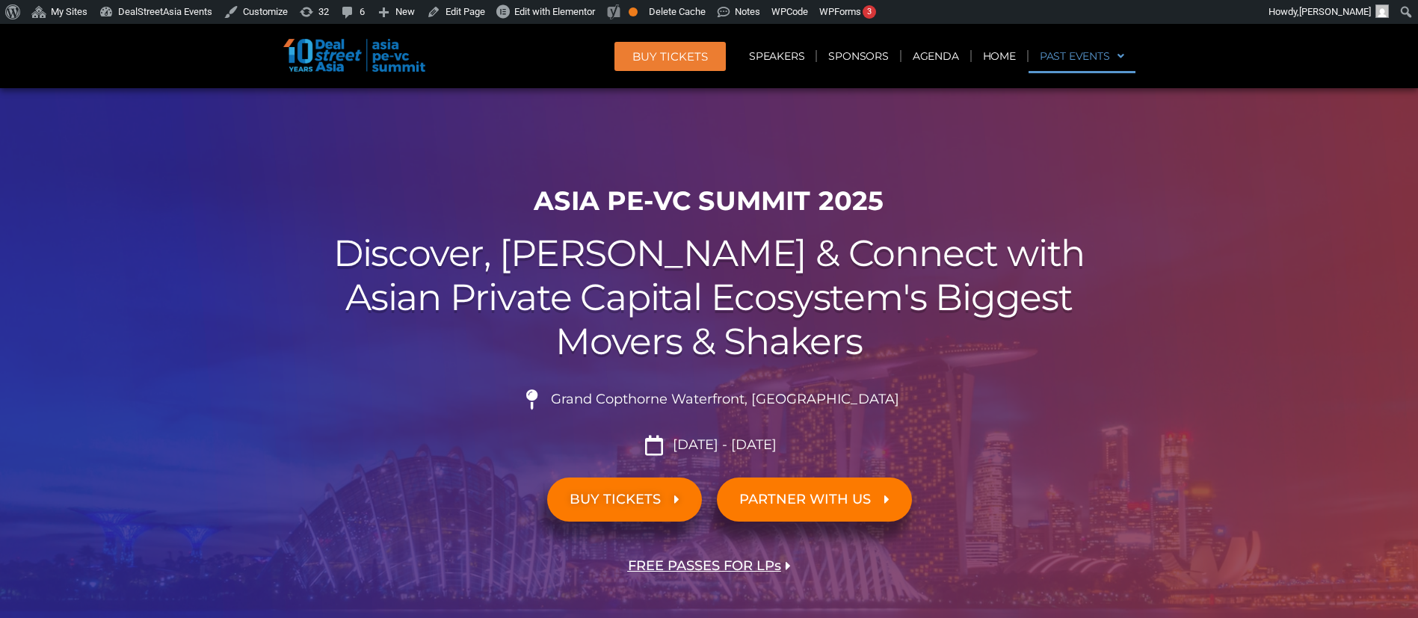
click at [1081, 49] on link "Past Events" at bounding box center [1082, 56] width 107 height 34
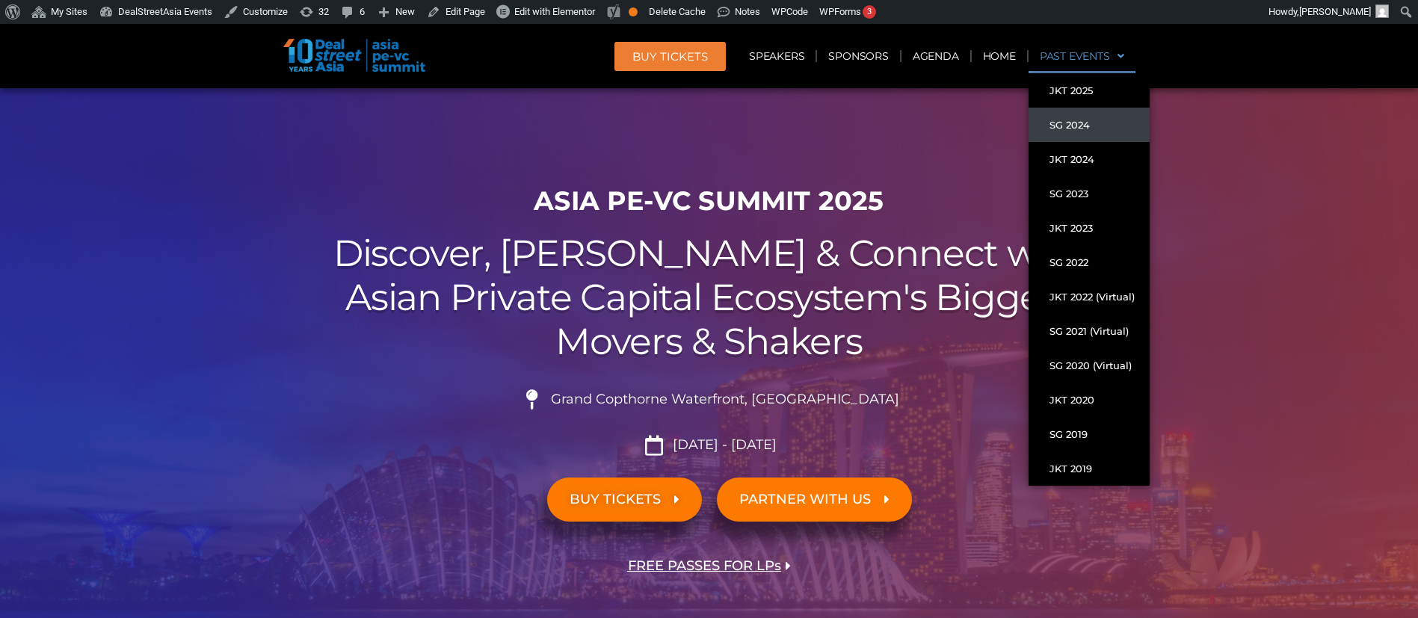
click at [1102, 126] on link "SG 2024" at bounding box center [1089, 125] width 121 height 34
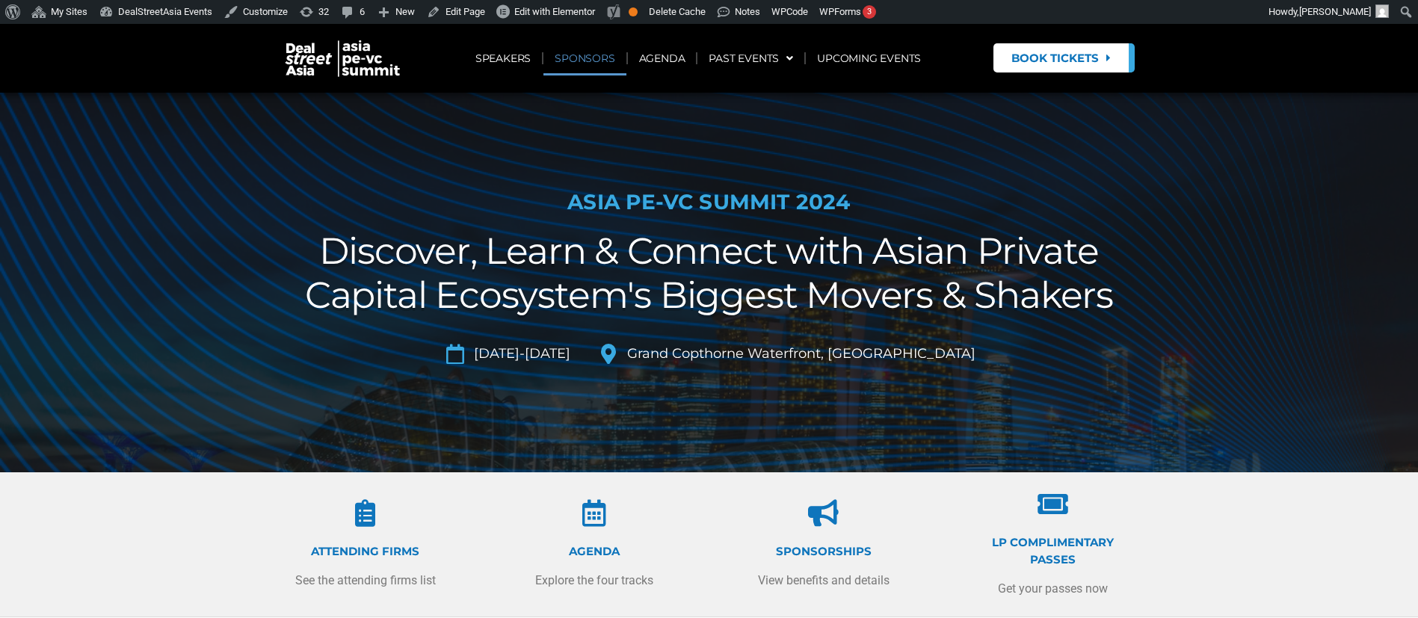
click at [589, 57] on link "SPONSORS" at bounding box center [585, 58] width 82 height 34
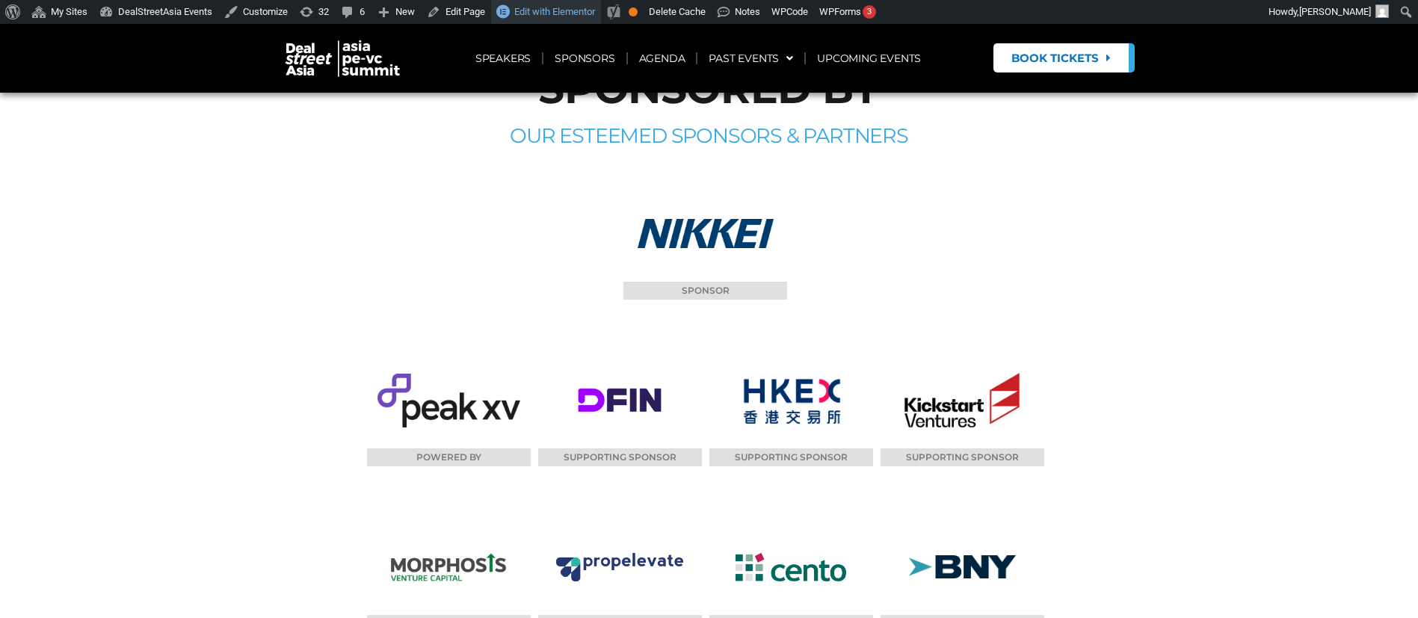
scroll to position [14062, 0]
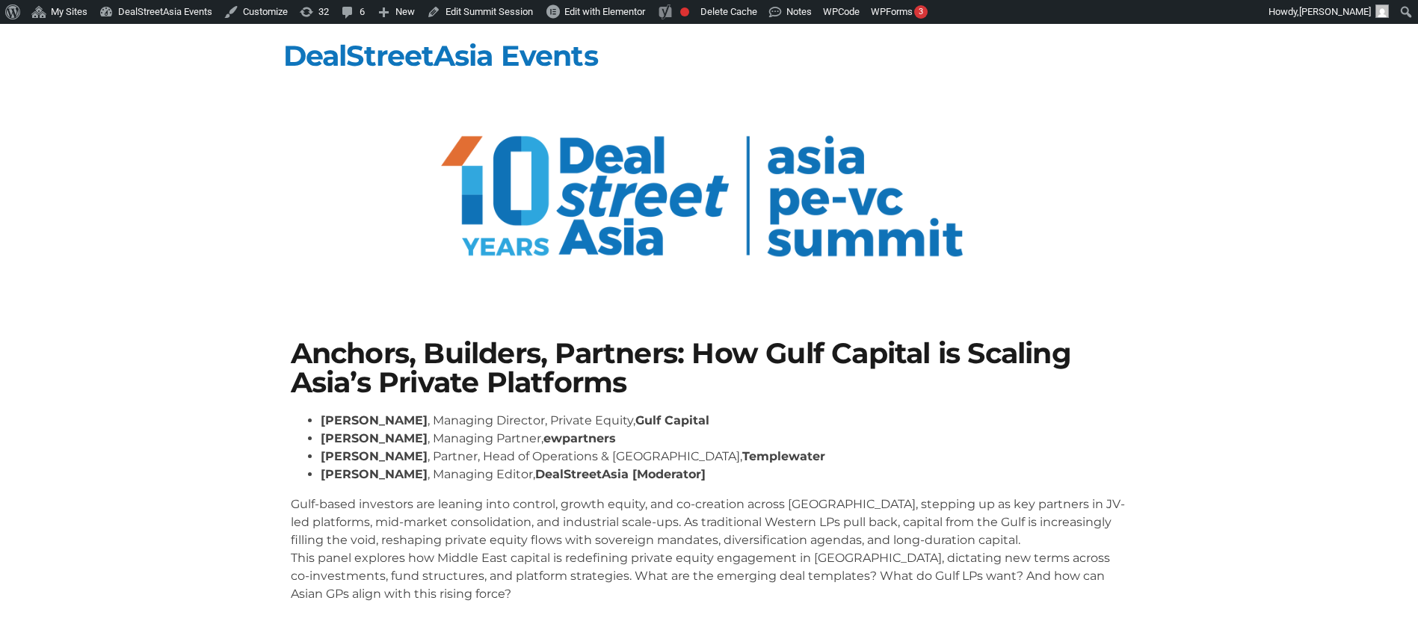
scroll to position [159, 0]
